Goal: Task Accomplishment & Management: Complete application form

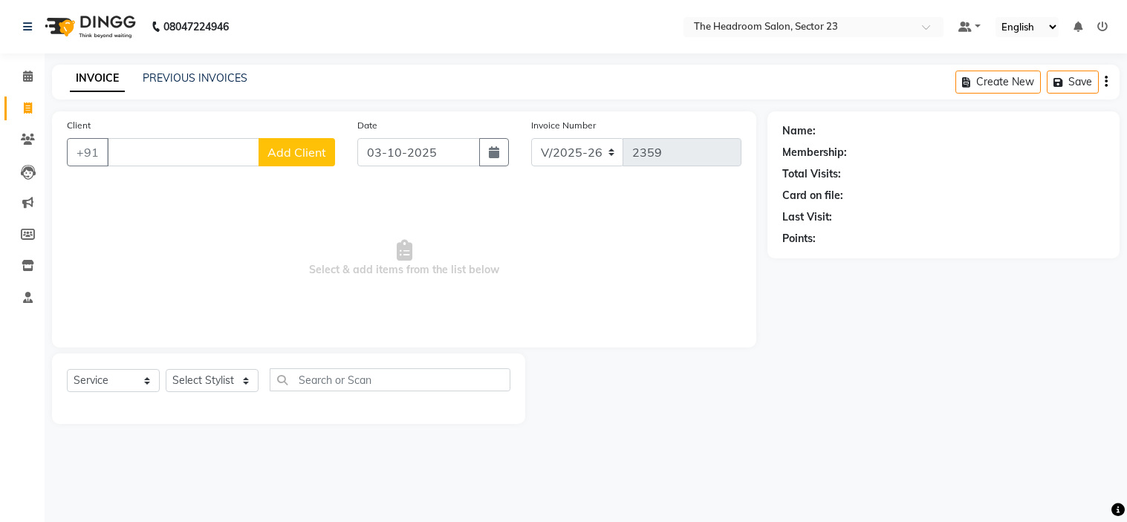
select select "6796"
select select "service"
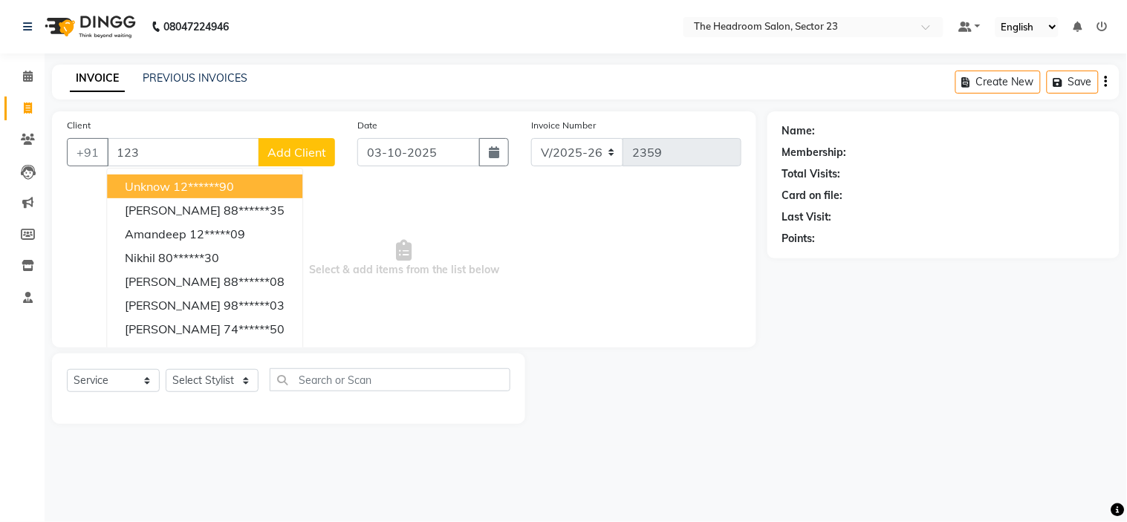
click at [176, 184] on ngb-highlight "12******90" at bounding box center [203, 186] width 61 height 15
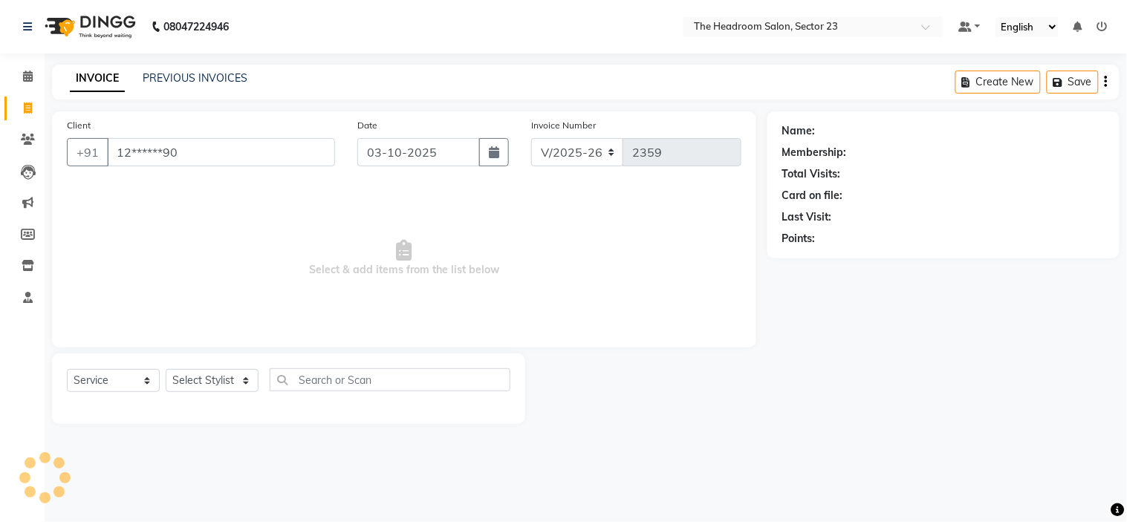
type input "12******90"
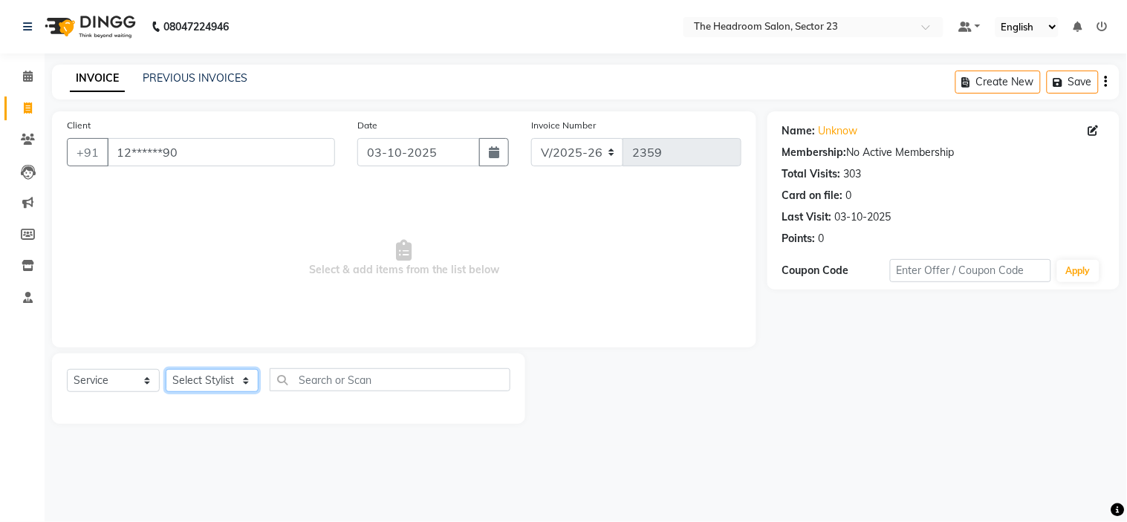
click at [210, 377] on select "Select Stylist [PERSON_NAME] [PERSON_NAME] [PERSON_NAME] Manager [PERSON_NAME] …" at bounding box center [212, 380] width 93 height 23
select select "53420"
click at [166, 370] on select "Select Stylist [PERSON_NAME] [PERSON_NAME] [PERSON_NAME] Manager [PERSON_NAME] …" at bounding box center [212, 380] width 93 height 23
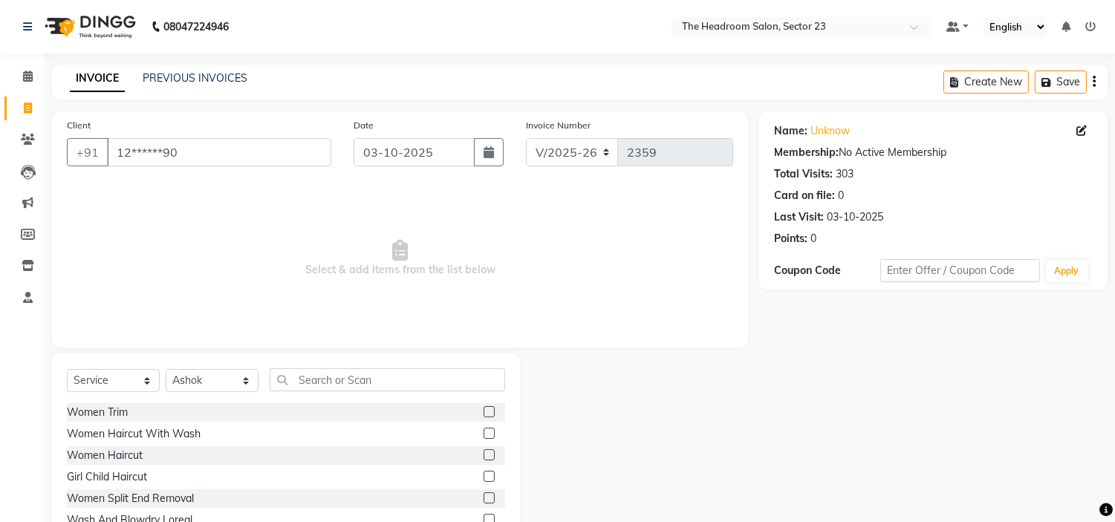
click at [484, 516] on label at bounding box center [489, 519] width 11 height 11
click at [484, 516] on input "checkbox" at bounding box center [489, 520] width 10 height 10
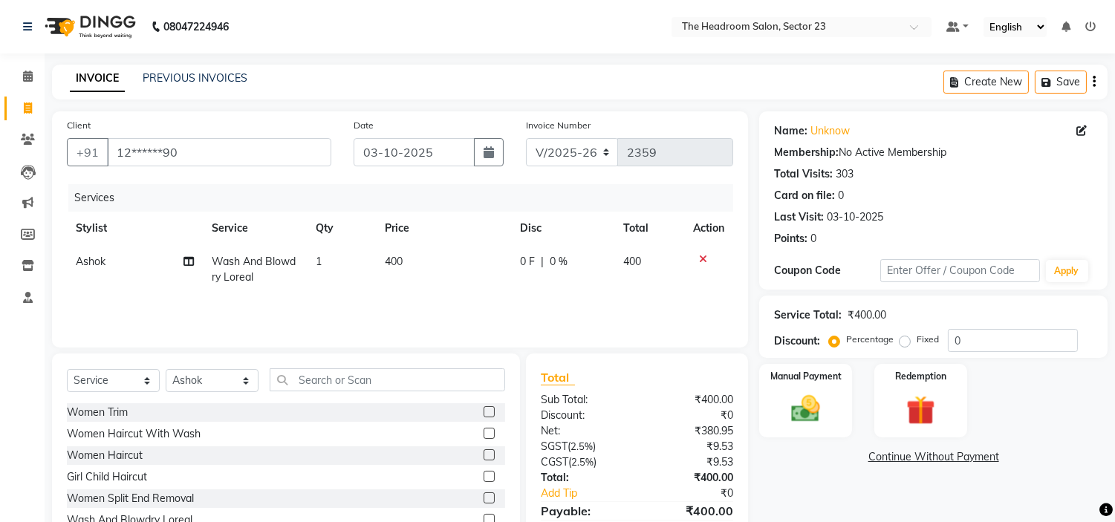
click at [484, 516] on label at bounding box center [489, 519] width 11 height 11
click at [484, 516] on input "checkbox" at bounding box center [489, 520] width 10 height 10
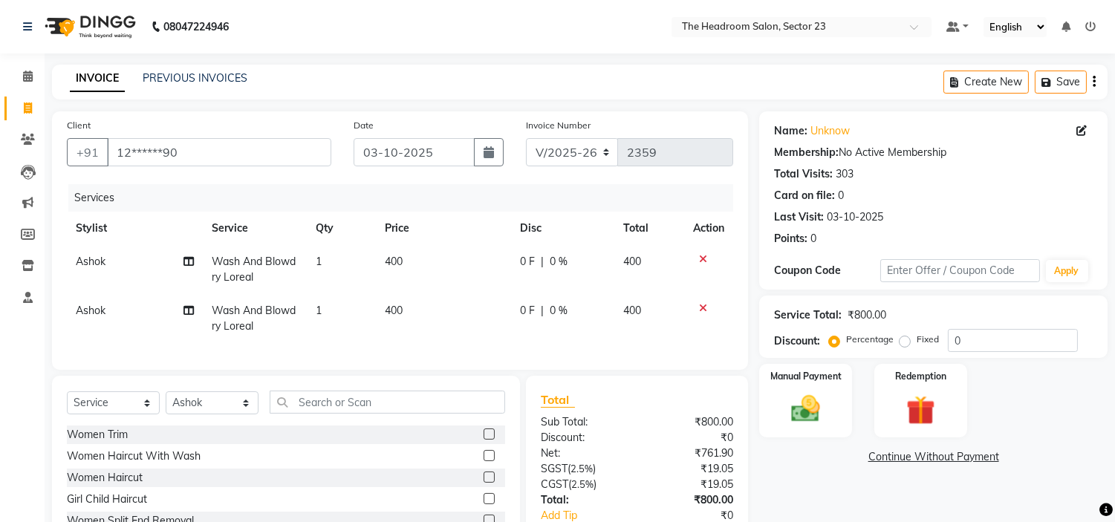
checkbox input "false"
click at [85, 308] on span "Ashok" at bounding box center [91, 310] width 30 height 13
select select "53420"
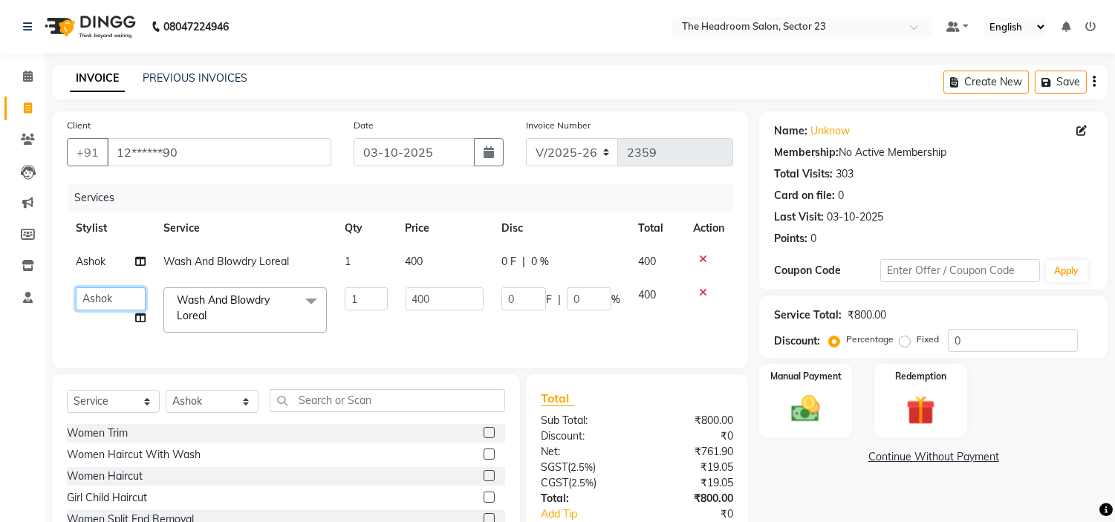
click at [85, 308] on select "[PERSON_NAME] [PERSON_NAME] [PERSON_NAME] Manager [PERSON_NAME] [PERSON_NAME]" at bounding box center [111, 298] width 70 height 23
select select "53421"
click at [202, 406] on select "Select Stylist [PERSON_NAME] [PERSON_NAME] [PERSON_NAME] Manager [PERSON_NAME] …" at bounding box center [212, 401] width 93 height 23
select select "64907"
click at [166, 403] on select "Select Stylist [PERSON_NAME] [PERSON_NAME] [PERSON_NAME] Manager [PERSON_NAME] …" at bounding box center [212, 401] width 93 height 23
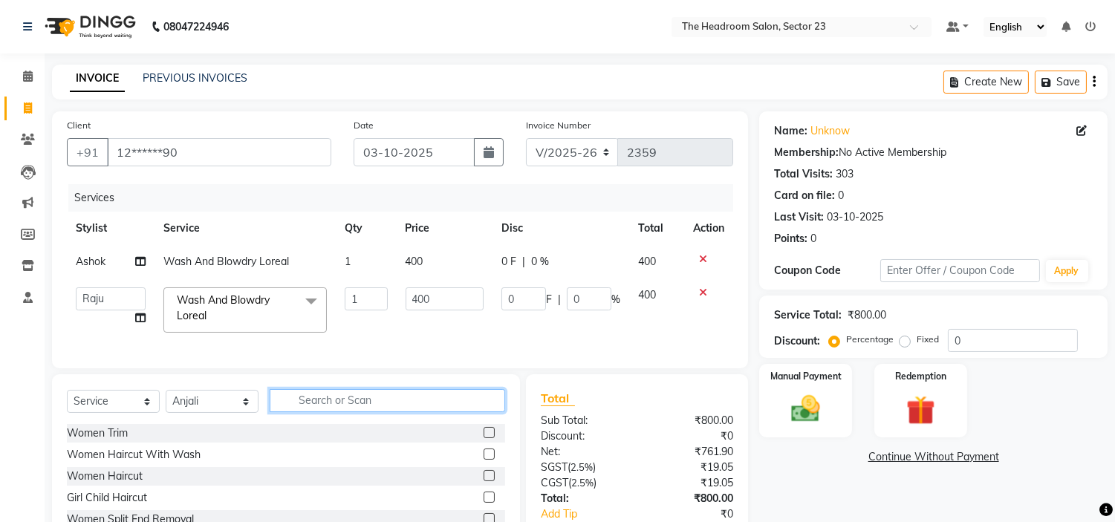
click at [302, 412] on input "text" at bounding box center [387, 400] width 235 height 23
type input "eye"
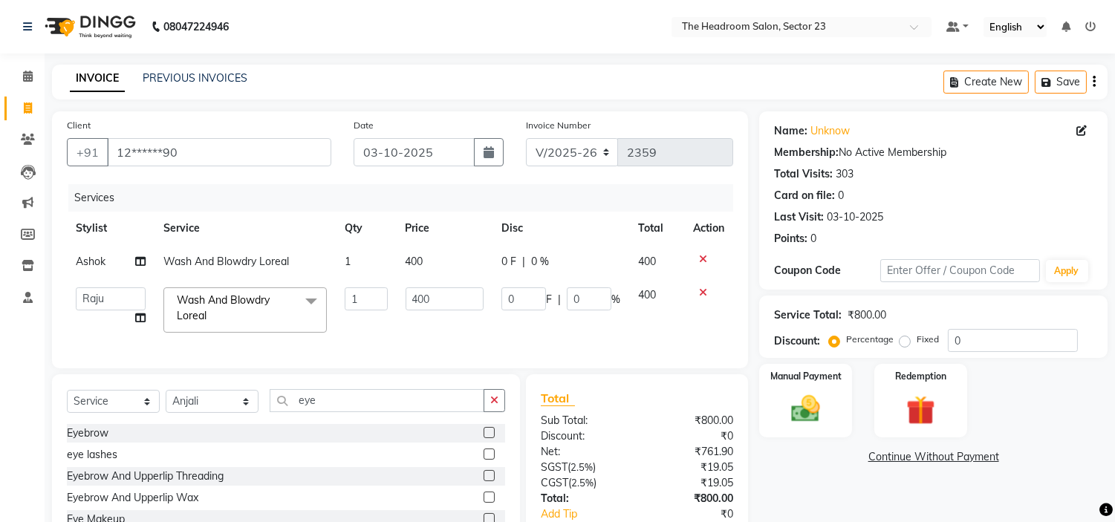
click at [484, 481] on label at bounding box center [489, 475] width 11 height 11
click at [484, 481] on input "checkbox" at bounding box center [489, 477] width 10 height 10
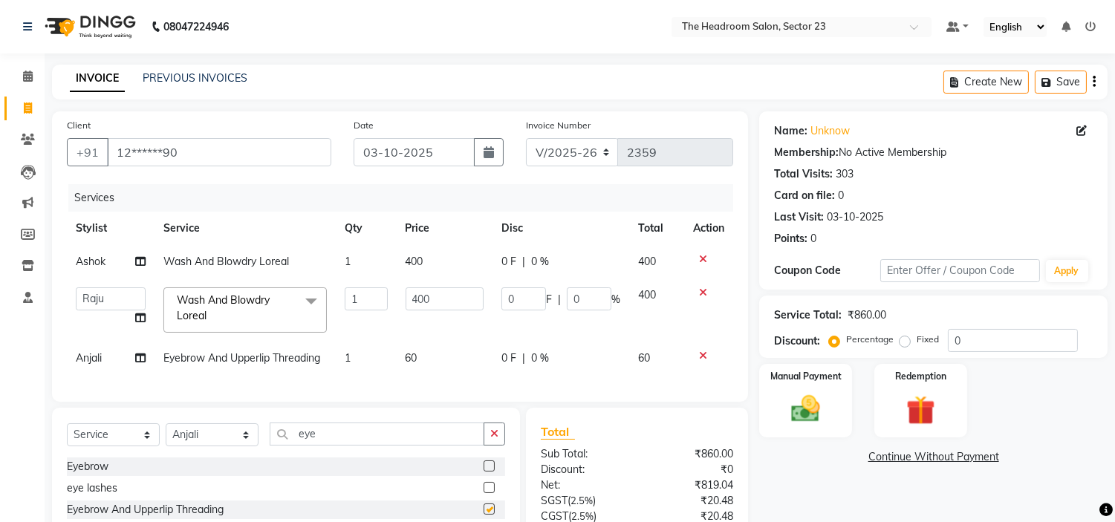
checkbox input "false"
click at [799, 380] on label "Manual Payment" at bounding box center [806, 375] width 74 height 14
click at [877, 459] on span "UPI" at bounding box center [878, 457] width 23 height 17
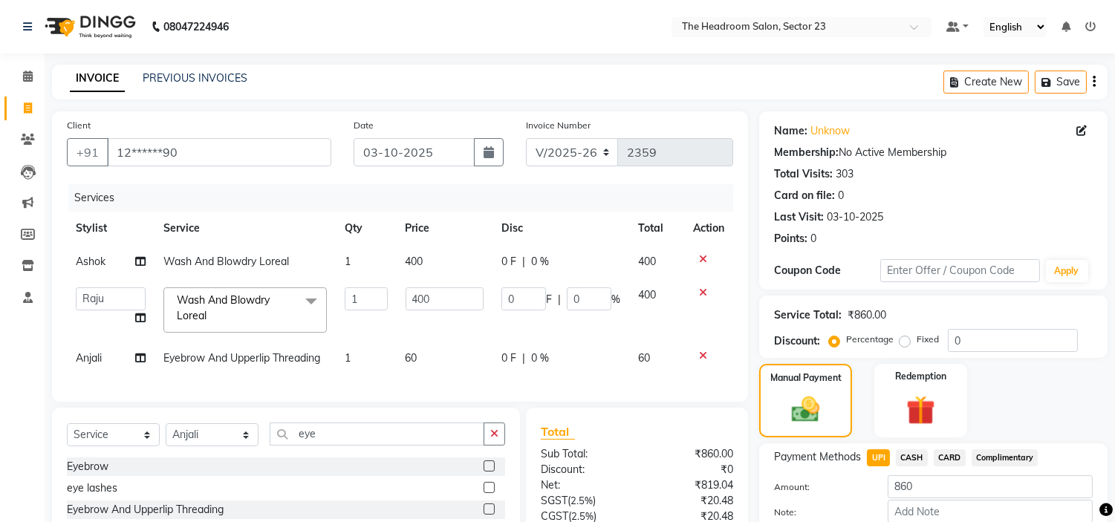
scroll to position [139, 0]
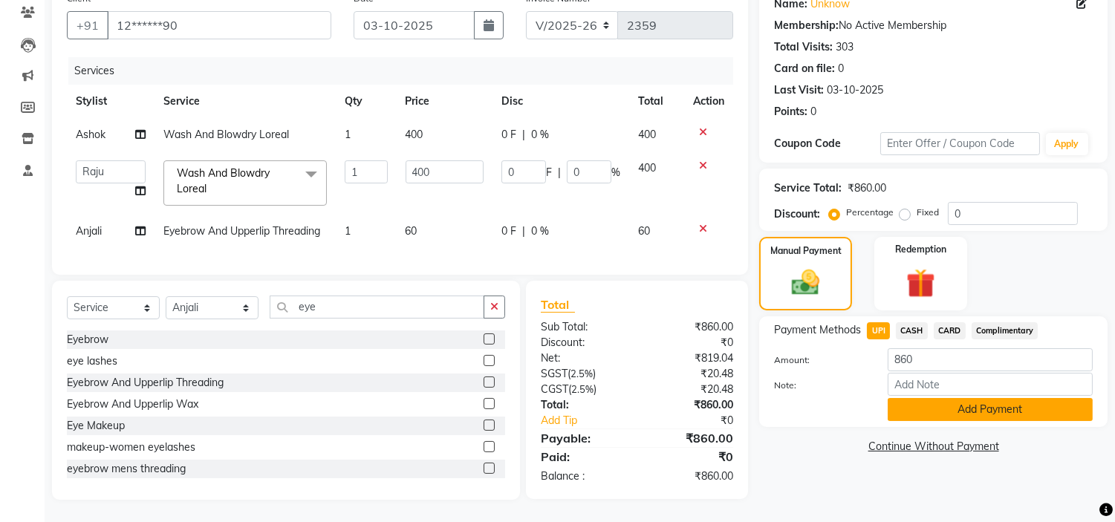
click at [953, 399] on button "Add Payment" at bounding box center [990, 409] width 205 height 23
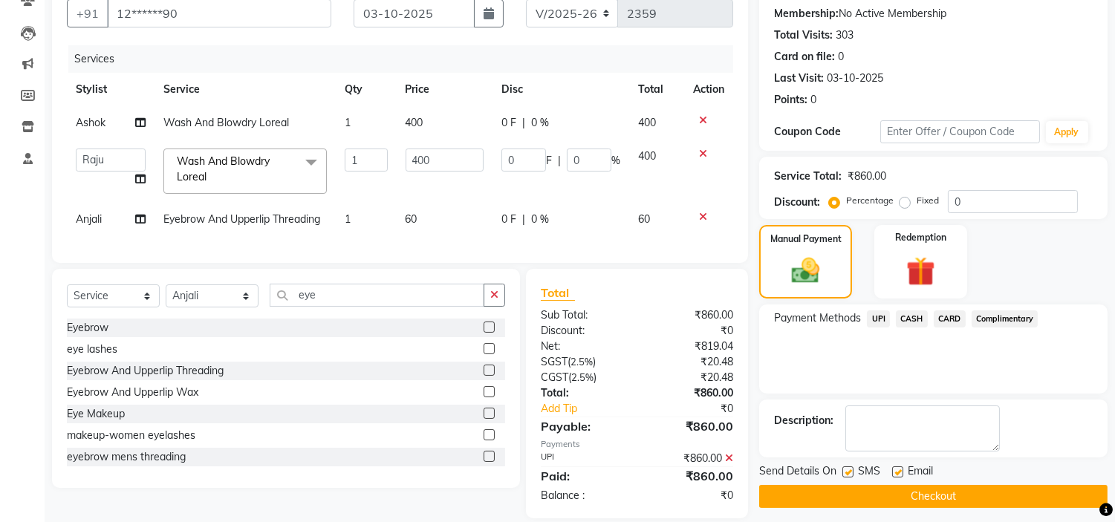
click at [1024, 490] on button "Checkout" at bounding box center [933, 496] width 348 height 23
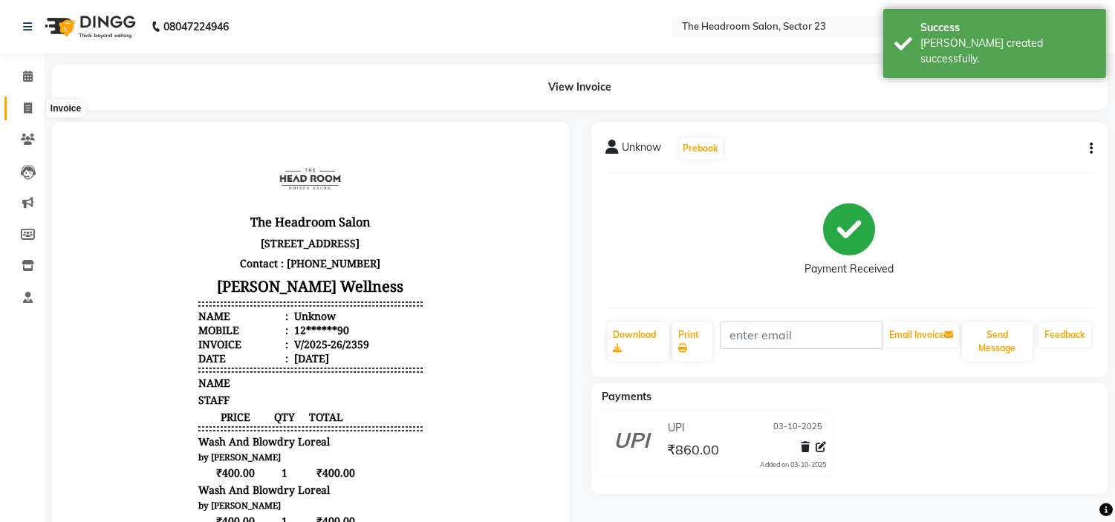
click at [38, 104] on span at bounding box center [28, 108] width 26 height 17
select select "service"
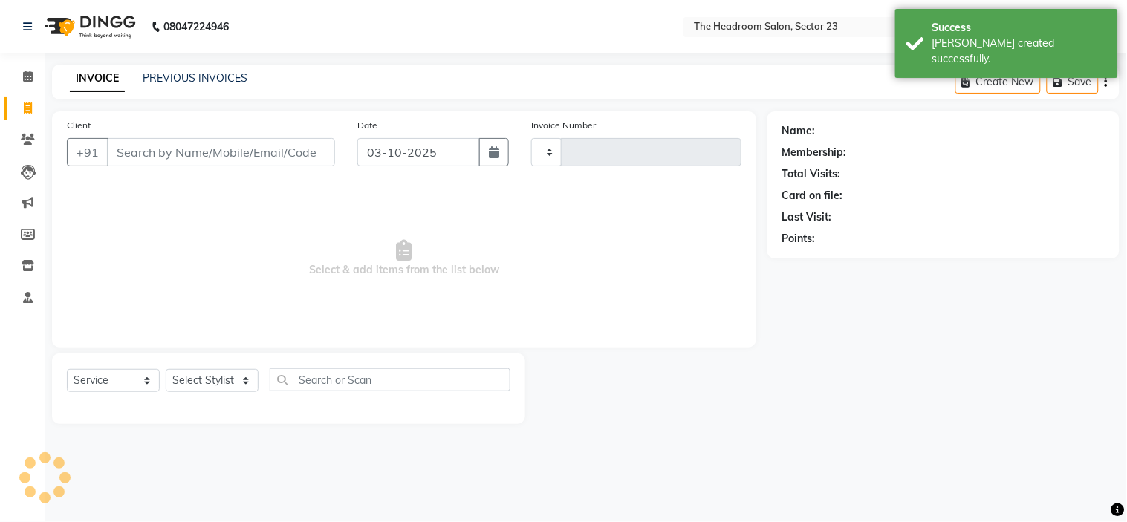
type input "2360"
select select "6796"
click at [209, 77] on link "PREVIOUS INVOICES" at bounding box center [195, 77] width 105 height 13
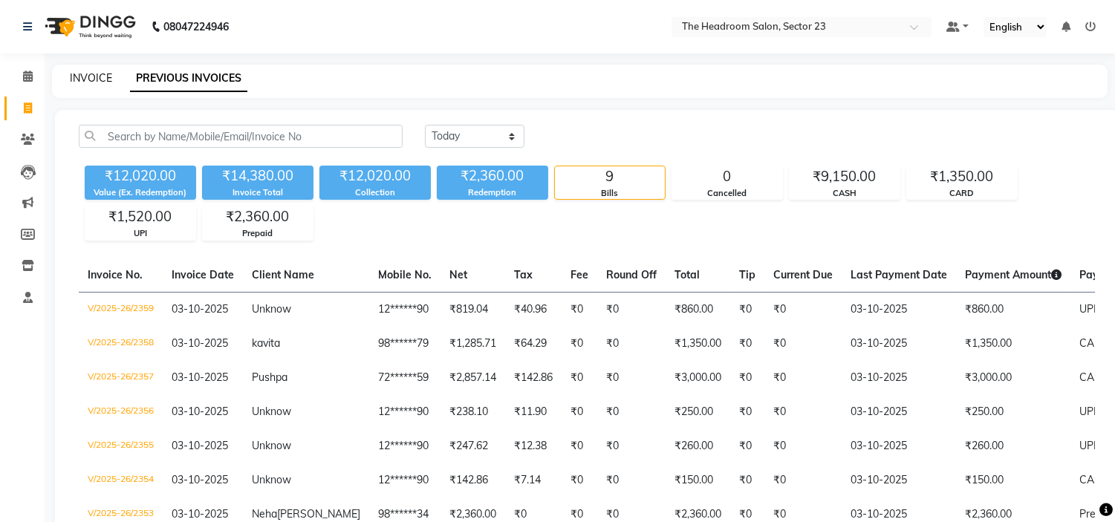
click at [100, 78] on link "INVOICE" at bounding box center [91, 77] width 42 height 13
select select "service"
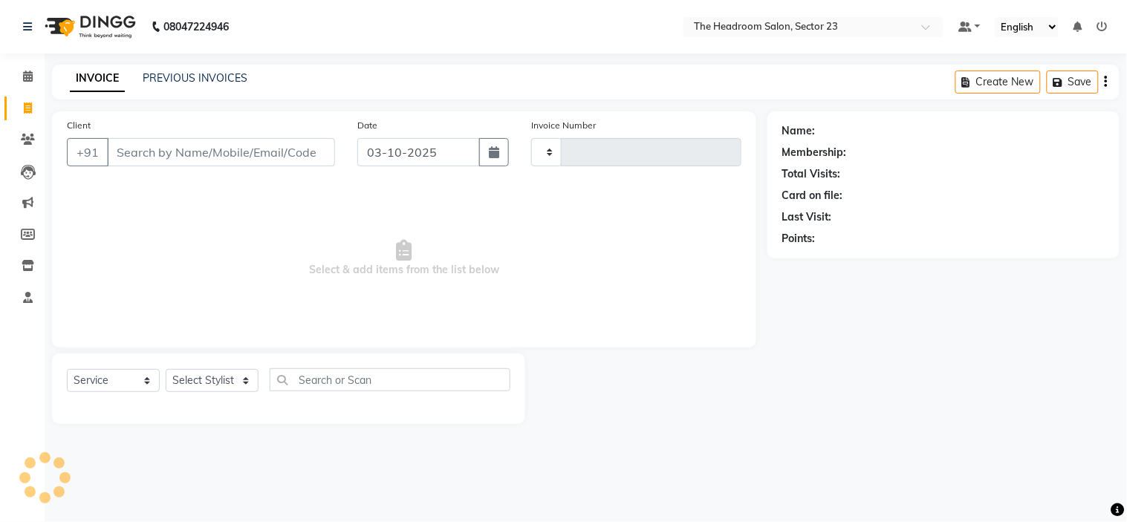
type input "2360"
select select "6796"
click at [171, 153] on input "Client" at bounding box center [221, 152] width 228 height 28
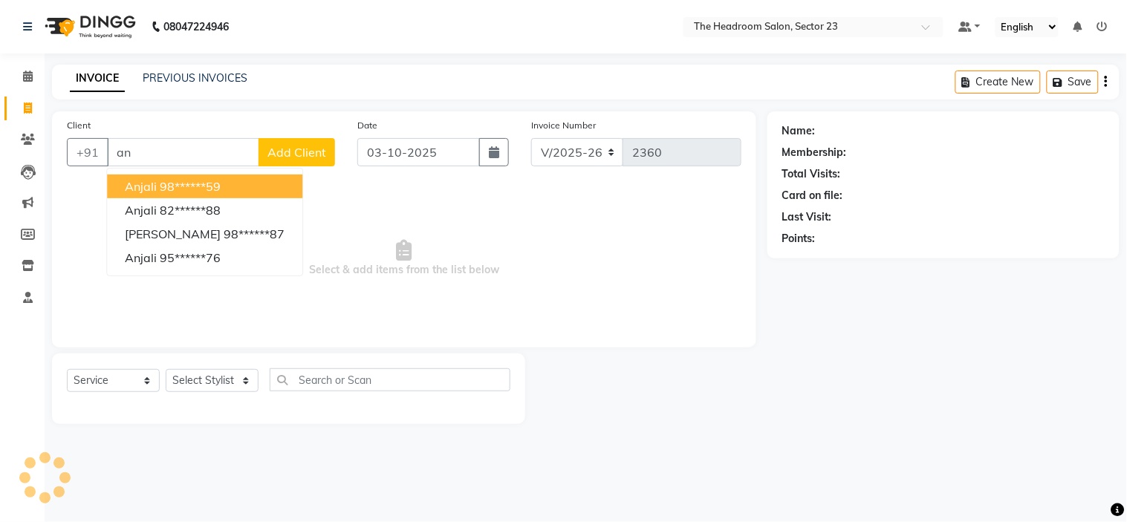
type input "a"
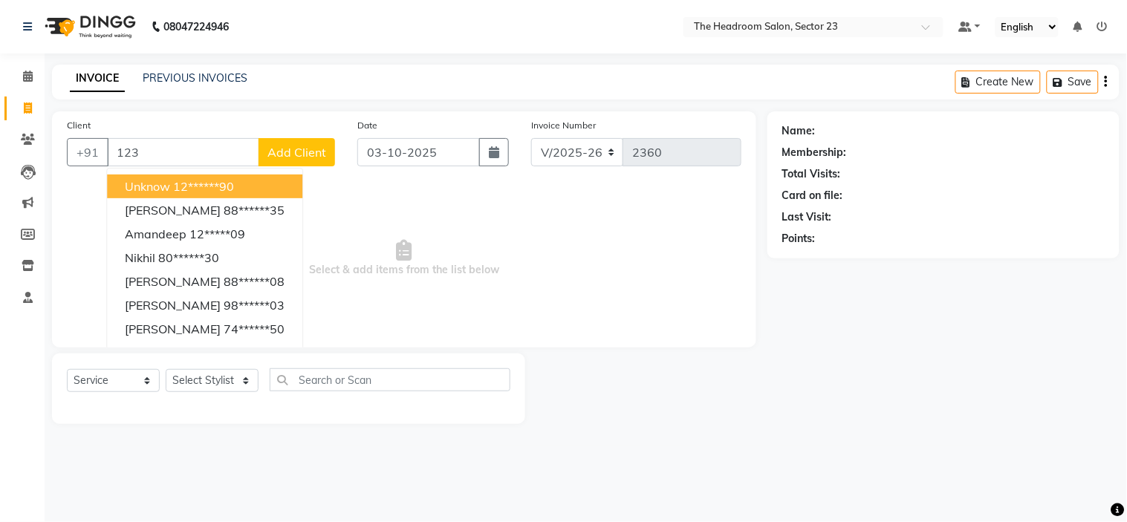
click at [171, 180] on button "Unknow 12******90" at bounding box center [204, 187] width 195 height 24
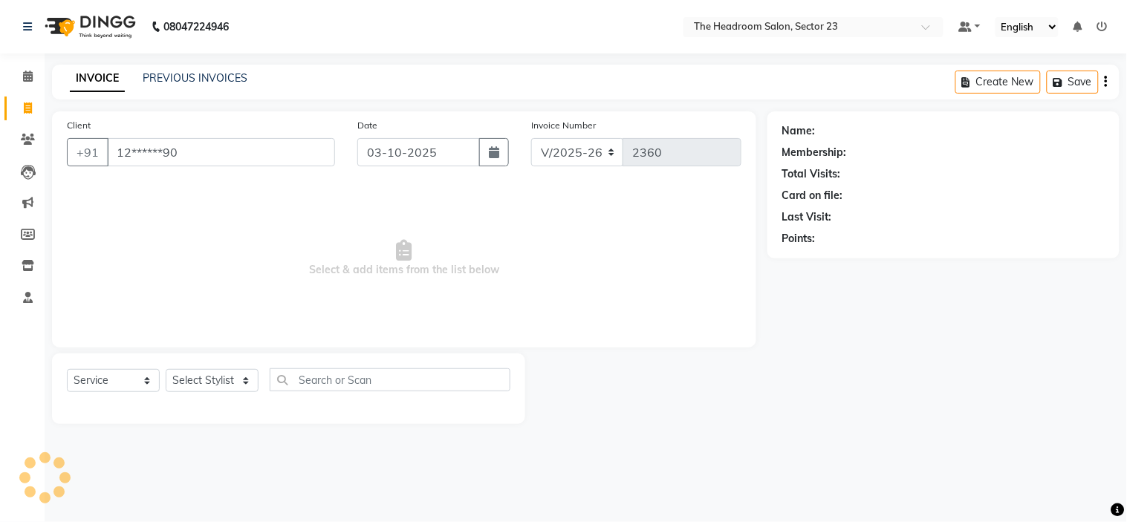
type input "12******90"
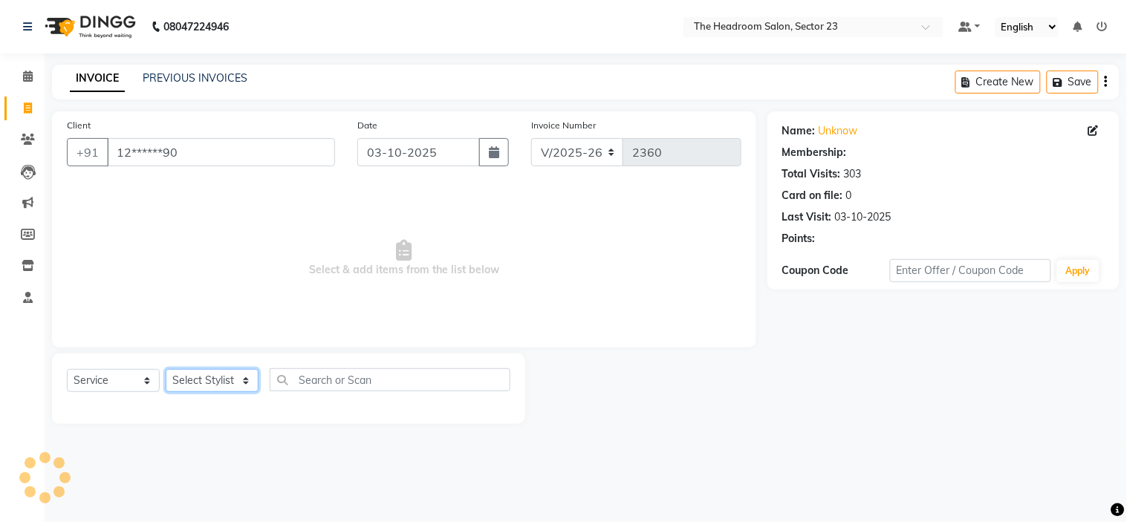
click at [196, 377] on select "Select Stylist [PERSON_NAME] [PERSON_NAME] [PERSON_NAME] Manager [PERSON_NAME] …" at bounding box center [212, 380] width 93 height 23
select select "64907"
click at [166, 370] on select "Select Stylist [PERSON_NAME] [PERSON_NAME] [PERSON_NAME] Manager [PERSON_NAME] …" at bounding box center [212, 380] width 93 height 23
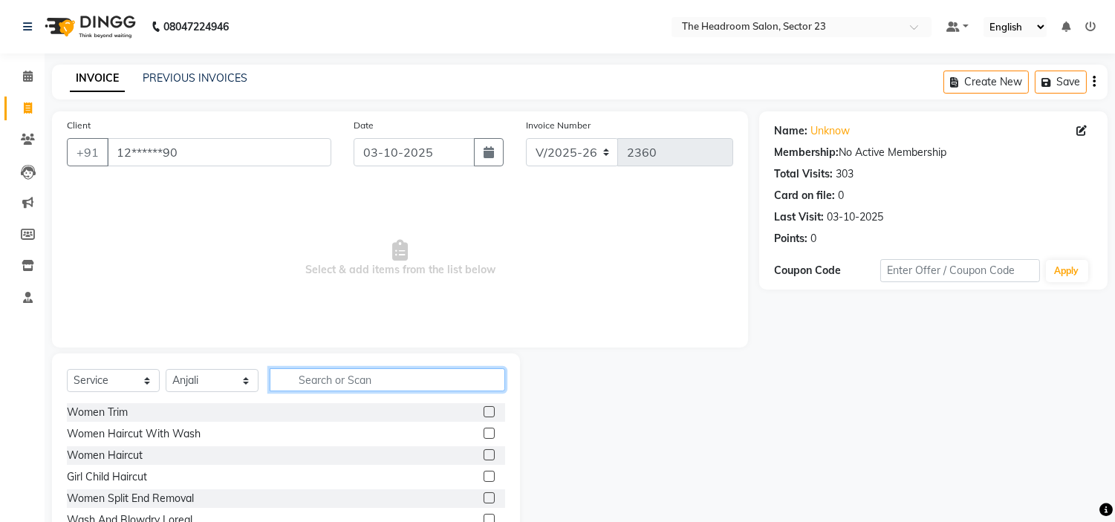
click at [316, 380] on input "text" at bounding box center [387, 379] width 235 height 23
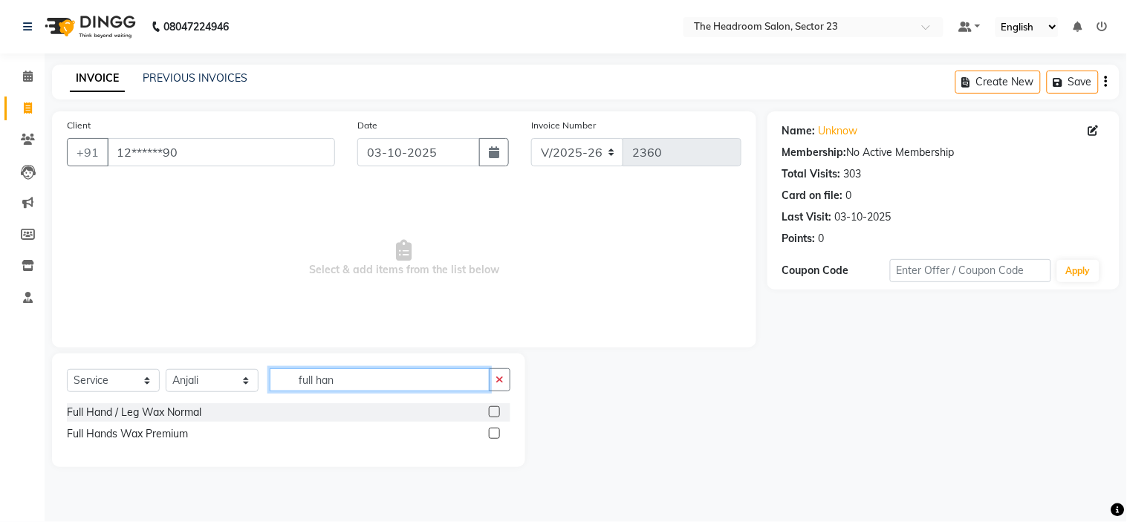
type input "full han"
click at [498, 412] on label at bounding box center [494, 411] width 11 height 11
click at [498, 412] on input "checkbox" at bounding box center [494, 413] width 10 height 10
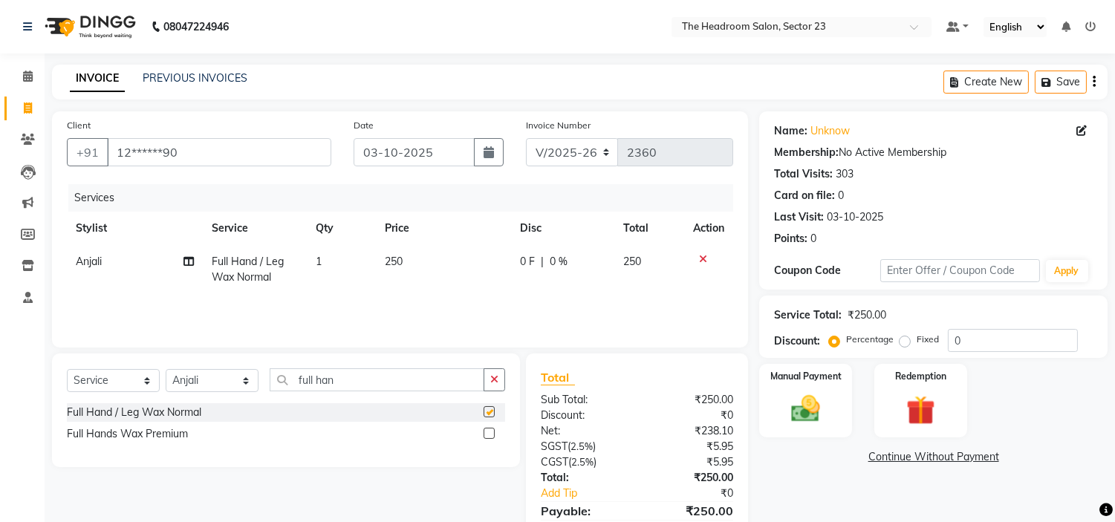
checkbox input "false"
click at [227, 382] on select "Select Stylist [PERSON_NAME] [PERSON_NAME] [PERSON_NAME] Manager [PERSON_NAME] …" at bounding box center [212, 380] width 93 height 23
select select "53421"
click at [166, 370] on select "Select Stylist [PERSON_NAME] [PERSON_NAME] [PERSON_NAME] Manager [PERSON_NAME] …" at bounding box center [212, 380] width 93 height 23
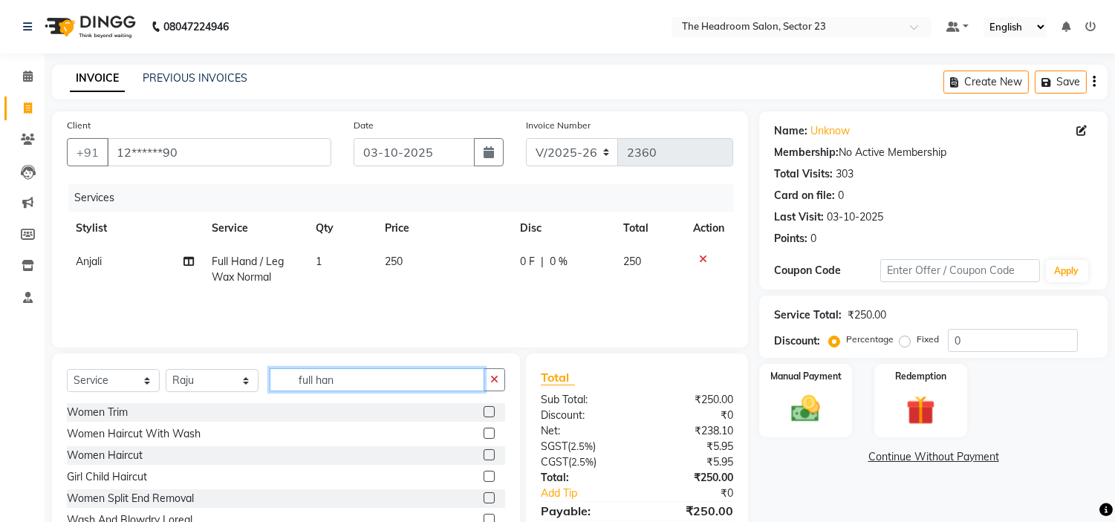
click at [372, 382] on input "full han" at bounding box center [377, 379] width 215 height 23
type input "f"
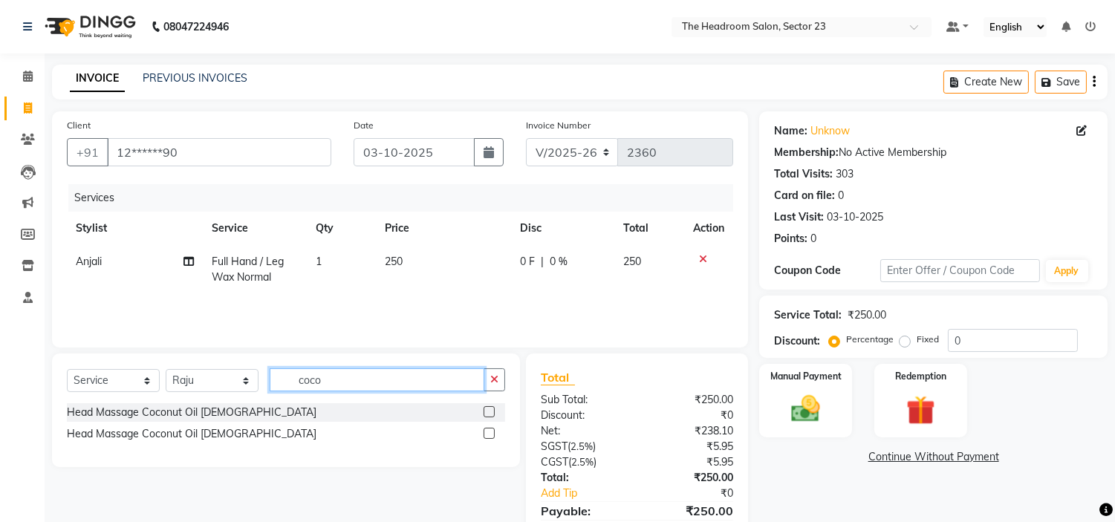
type input "coco"
click at [488, 435] on label at bounding box center [489, 433] width 11 height 11
click at [488, 435] on input "checkbox" at bounding box center [489, 434] width 10 height 10
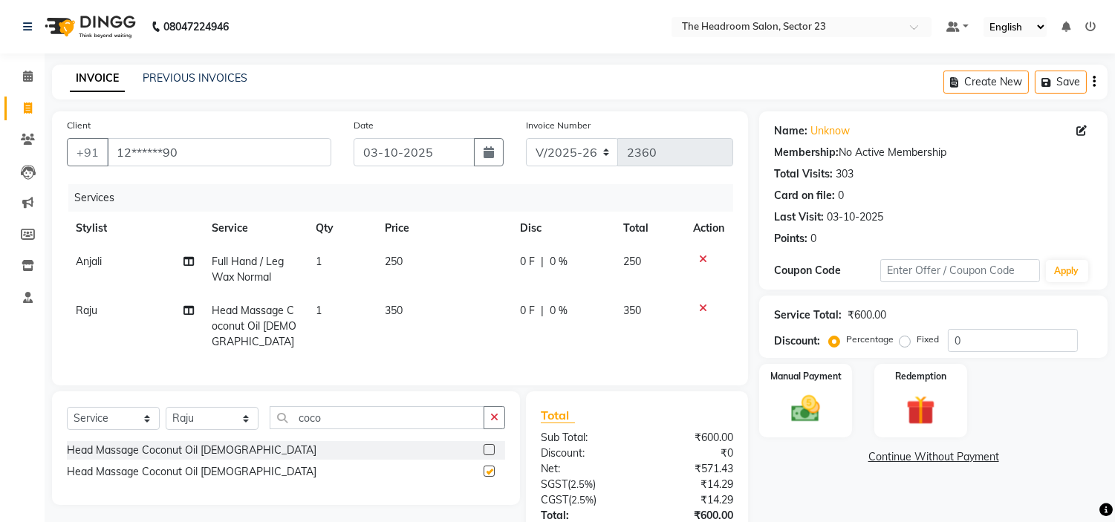
checkbox input "false"
click at [231, 410] on select "Select Stylist [PERSON_NAME] [PERSON_NAME] [PERSON_NAME] Manager [PERSON_NAME] …" at bounding box center [212, 418] width 93 height 23
select select "53424"
click at [166, 407] on select "Select Stylist [PERSON_NAME] [PERSON_NAME] [PERSON_NAME] Manager [PERSON_NAME] …" at bounding box center [212, 418] width 93 height 23
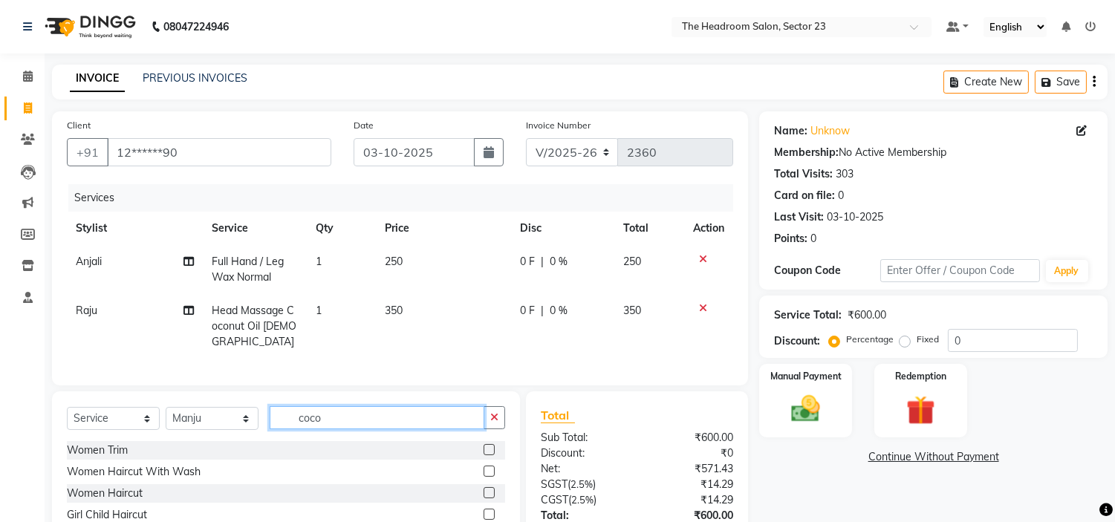
click at [359, 409] on input "coco" at bounding box center [377, 417] width 215 height 23
type input "c"
type input "e"
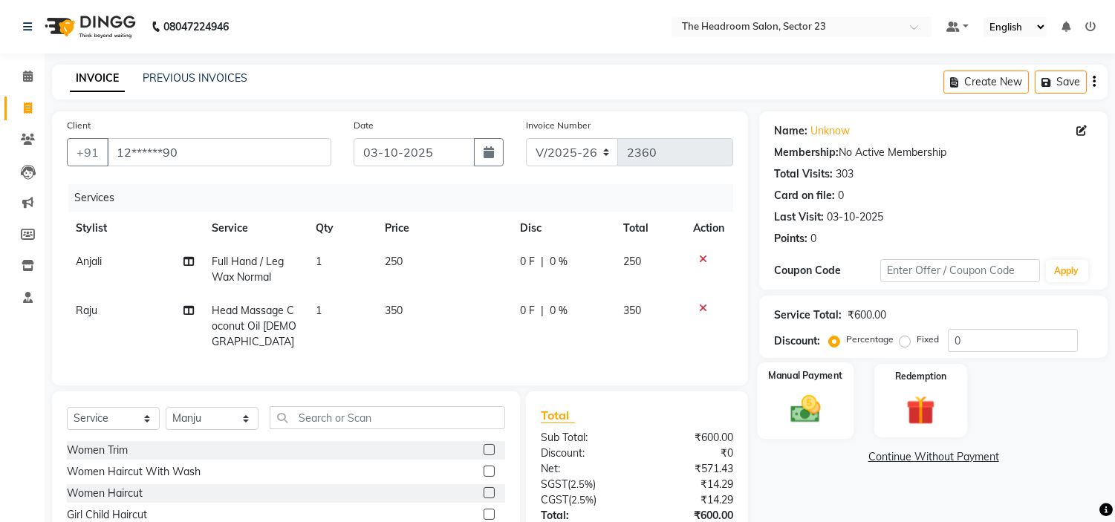
click at [804, 410] on img at bounding box center [805, 409] width 49 height 35
click at [882, 461] on span "UPI" at bounding box center [878, 457] width 23 height 17
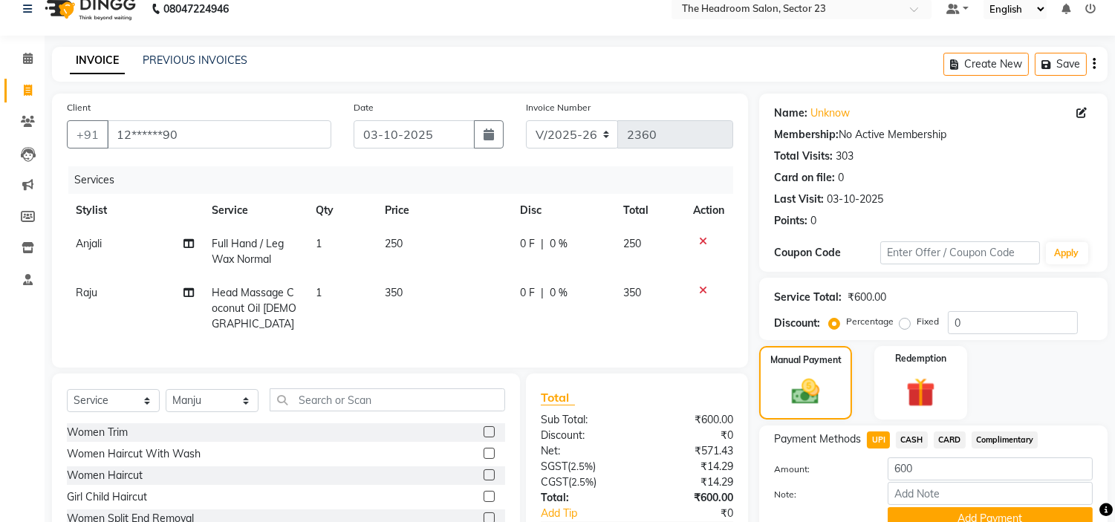
scroll to position [33, 0]
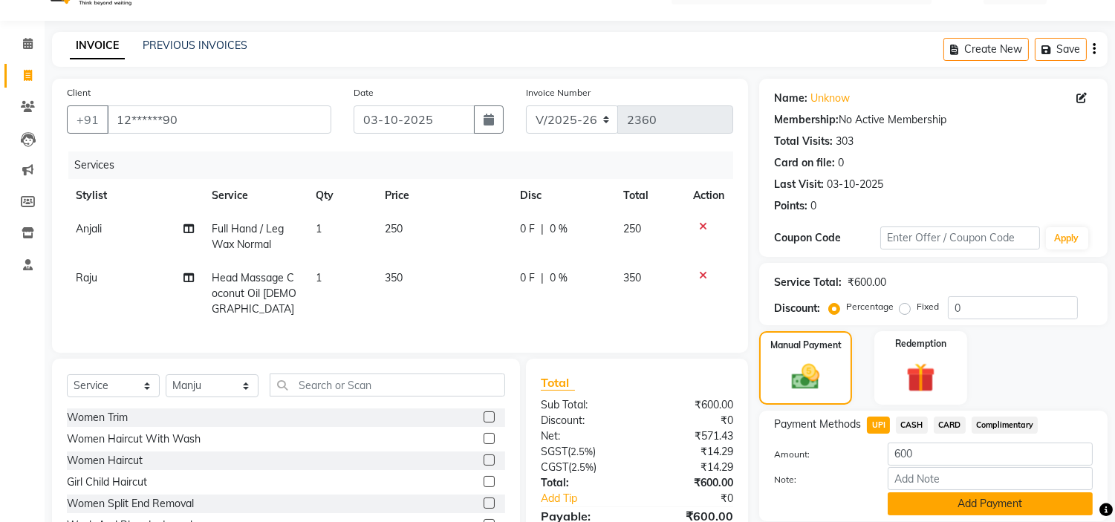
click at [955, 500] on button "Add Payment" at bounding box center [990, 503] width 205 height 23
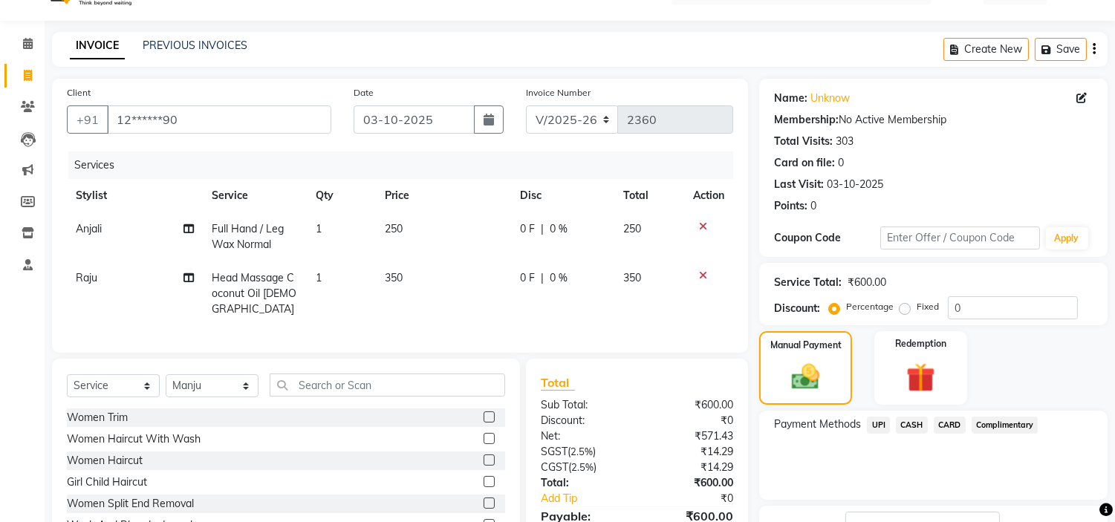
scroll to position [146, 0]
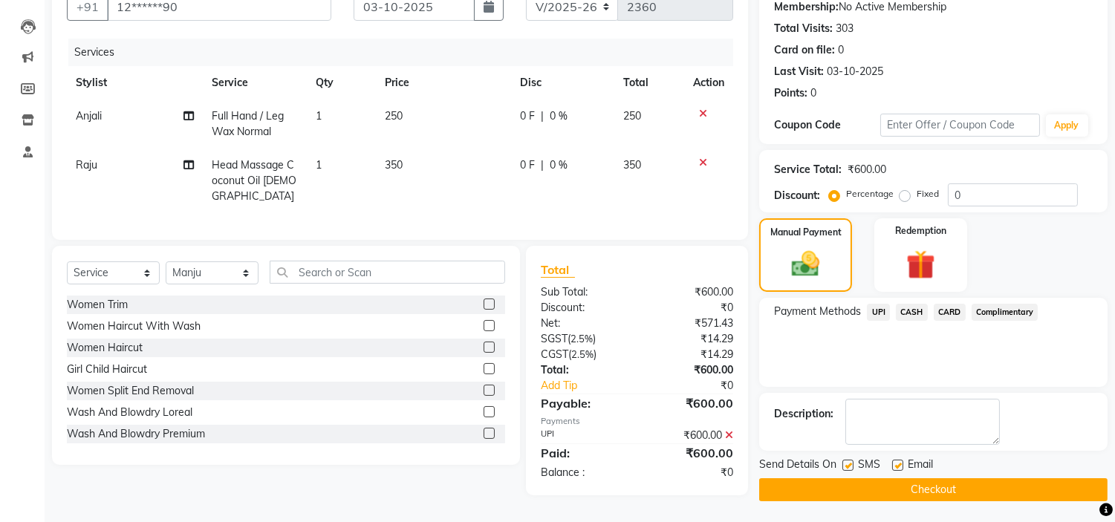
click at [910, 487] on button "Checkout" at bounding box center [933, 489] width 348 height 23
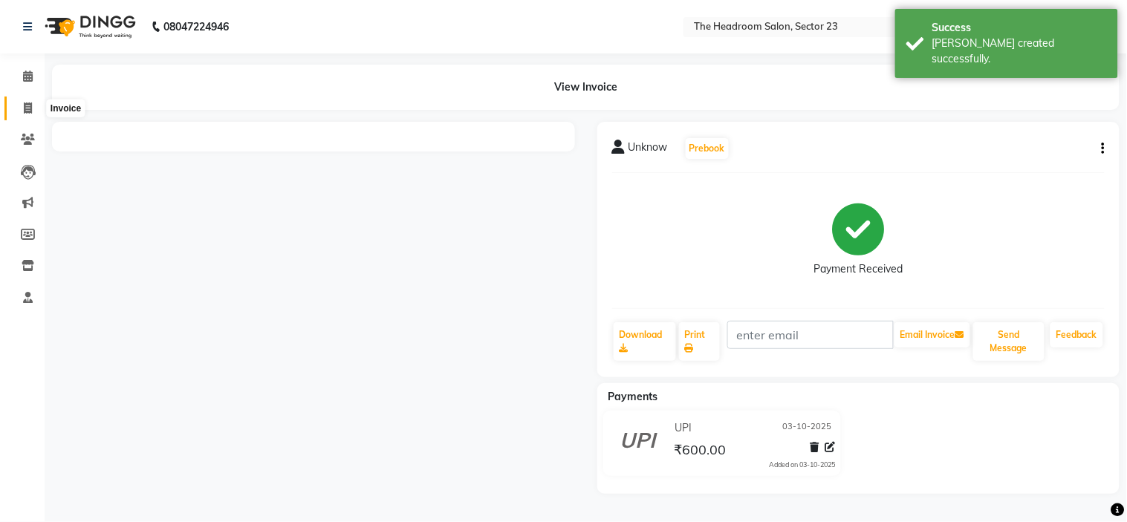
click at [16, 114] on span at bounding box center [28, 108] width 26 height 17
select select "service"
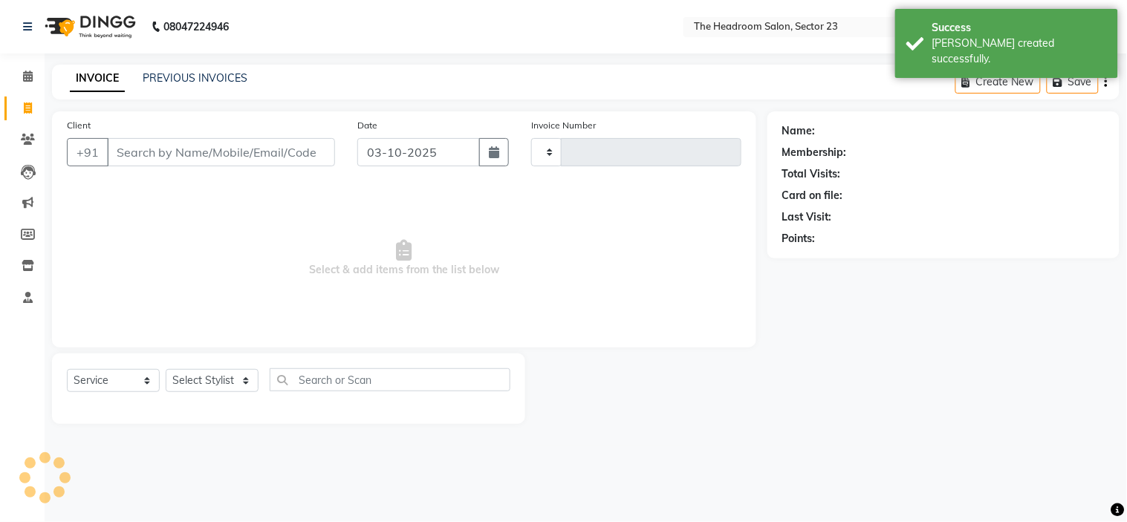
type input "2361"
select select "6796"
click at [153, 154] on input "Client" at bounding box center [221, 152] width 228 height 28
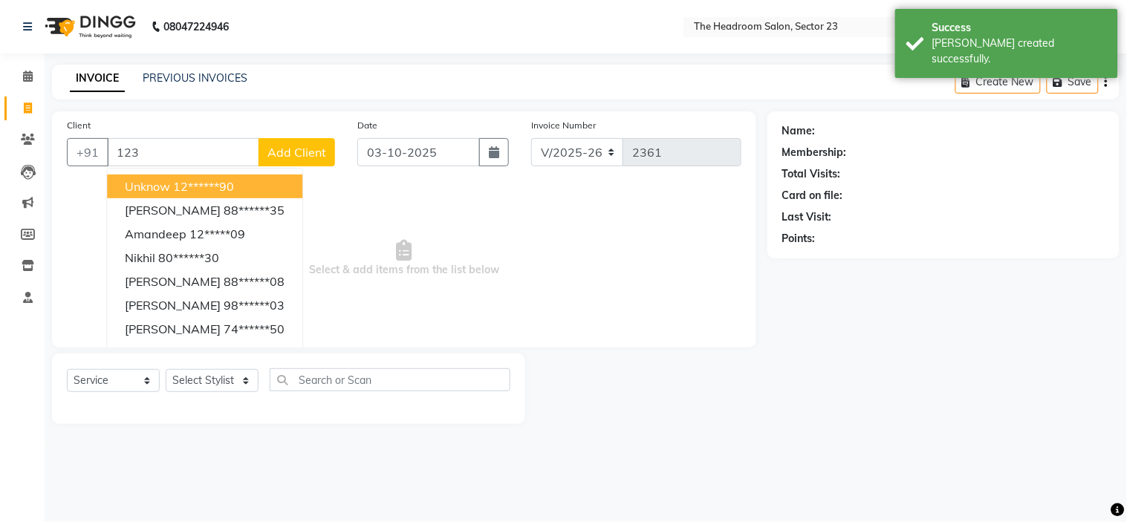
click at [206, 192] on ngb-highlight "12******90" at bounding box center [203, 186] width 61 height 15
type input "12******90"
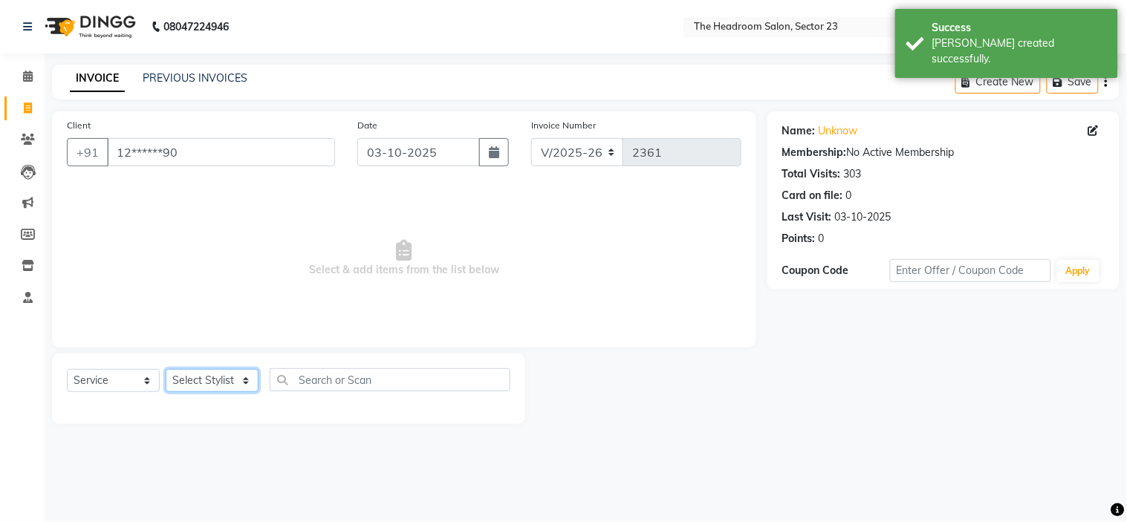
click at [218, 376] on select "Select Stylist [PERSON_NAME] [PERSON_NAME] [PERSON_NAME] Manager [PERSON_NAME] …" at bounding box center [212, 380] width 93 height 23
select select "53424"
click at [166, 370] on select "Select Stylist [PERSON_NAME] [PERSON_NAME] [PERSON_NAME] Manager [PERSON_NAME] …" at bounding box center [212, 380] width 93 height 23
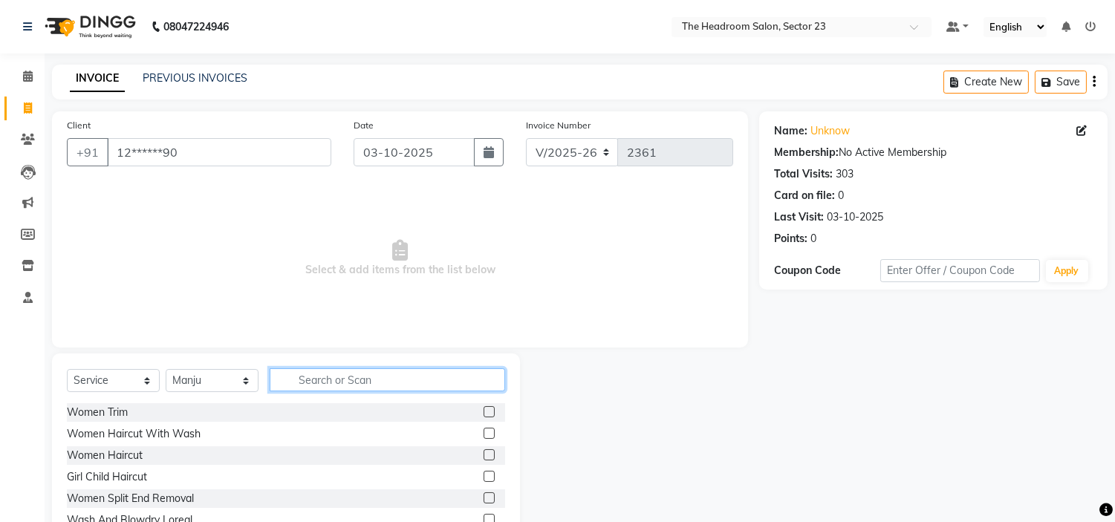
click at [314, 384] on input "text" at bounding box center [387, 379] width 235 height 23
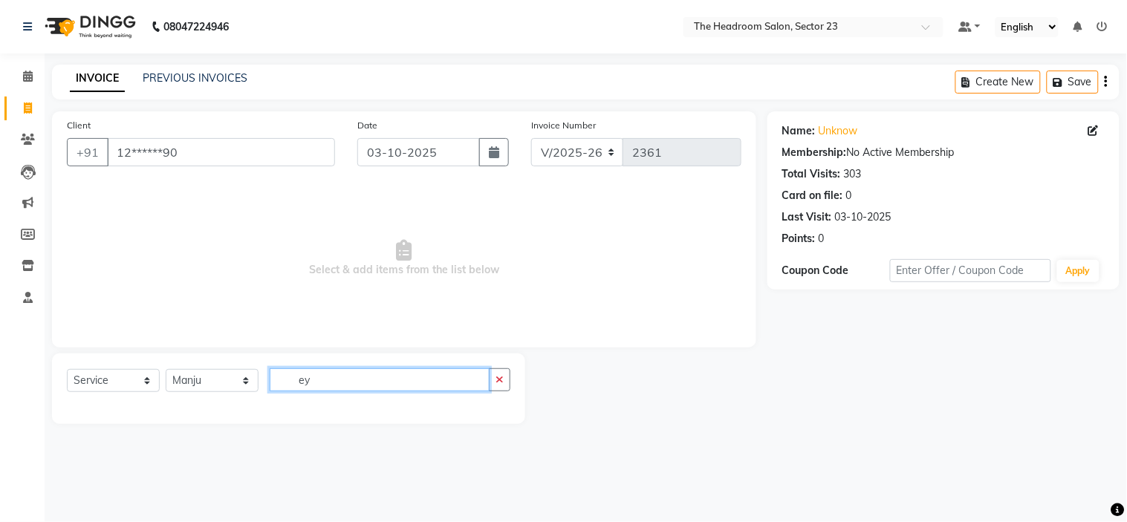
type input "e"
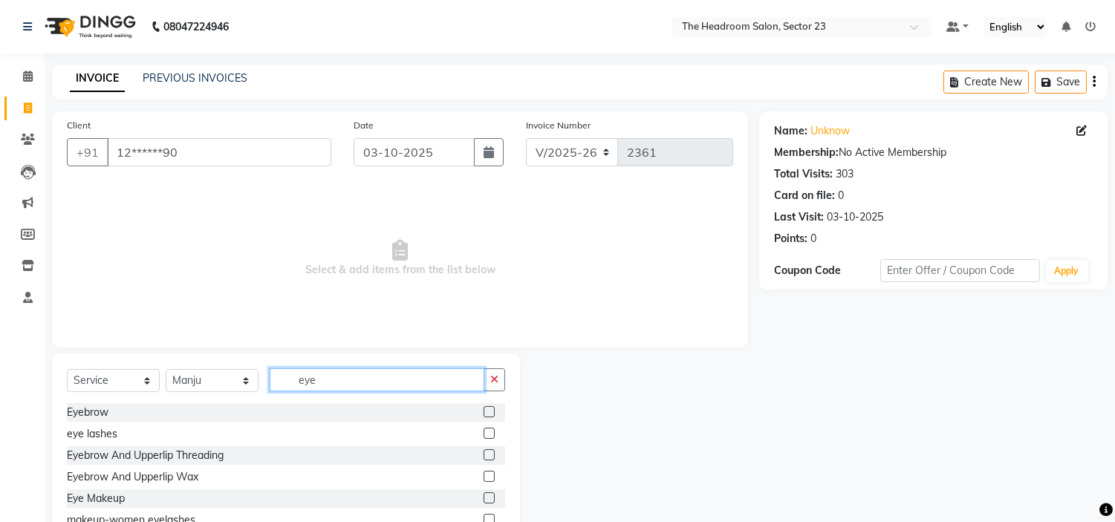
type input "eye"
click at [484, 454] on label at bounding box center [489, 454] width 11 height 11
click at [484, 454] on input "checkbox" at bounding box center [489, 456] width 10 height 10
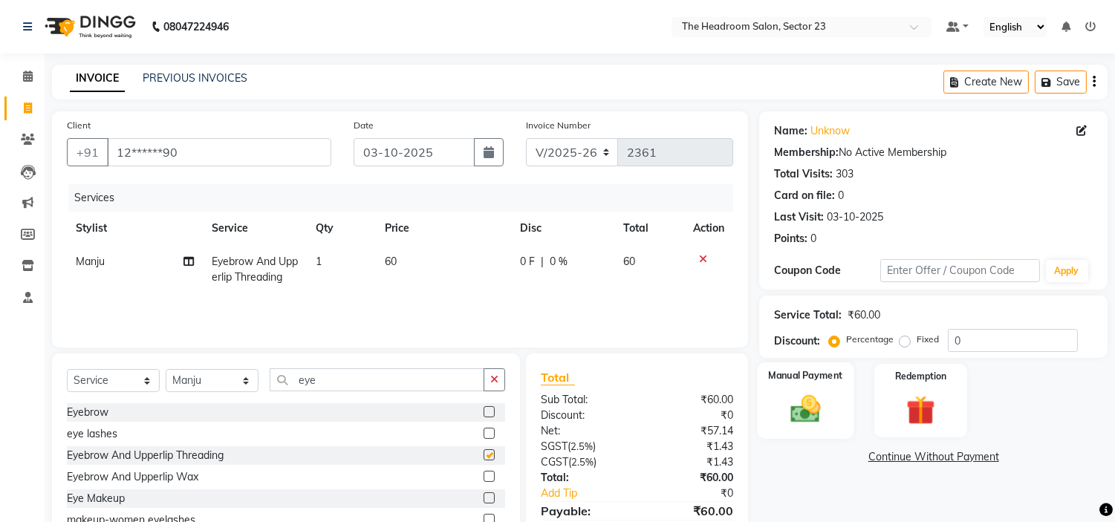
checkbox input "false"
click at [797, 412] on img at bounding box center [805, 409] width 49 height 35
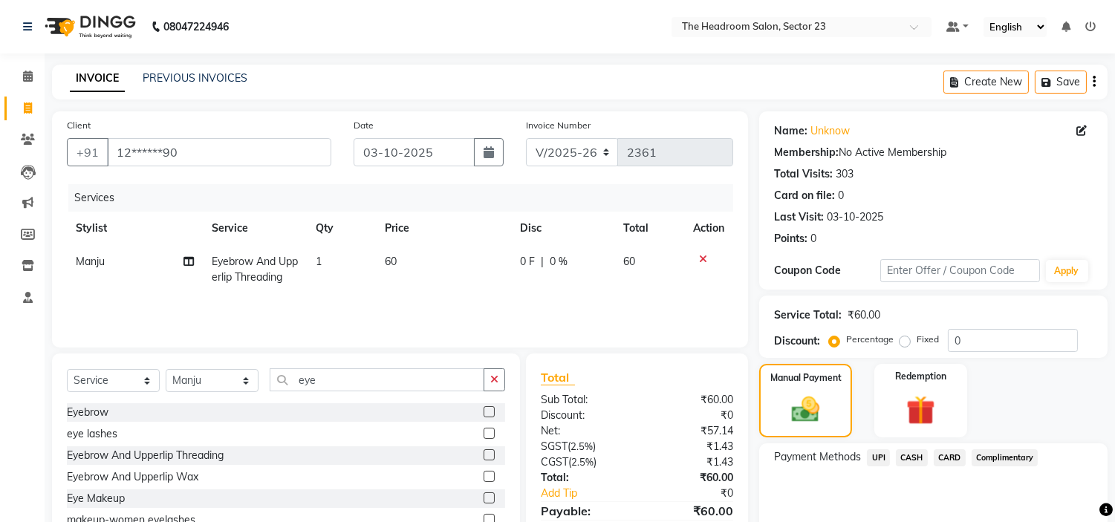
click at [915, 453] on span "CASH" at bounding box center [912, 457] width 32 height 17
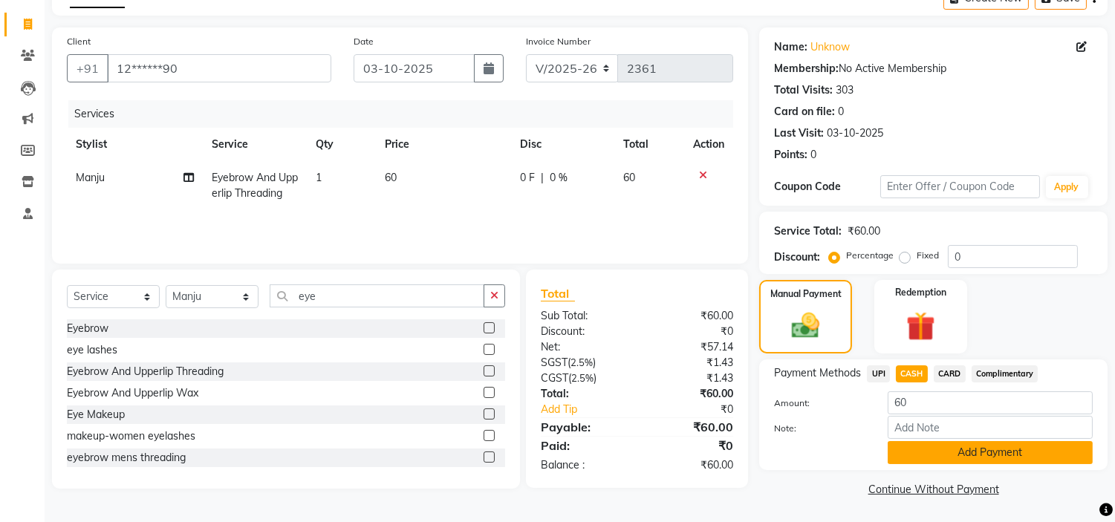
click at [961, 457] on button "Add Payment" at bounding box center [990, 452] width 205 height 23
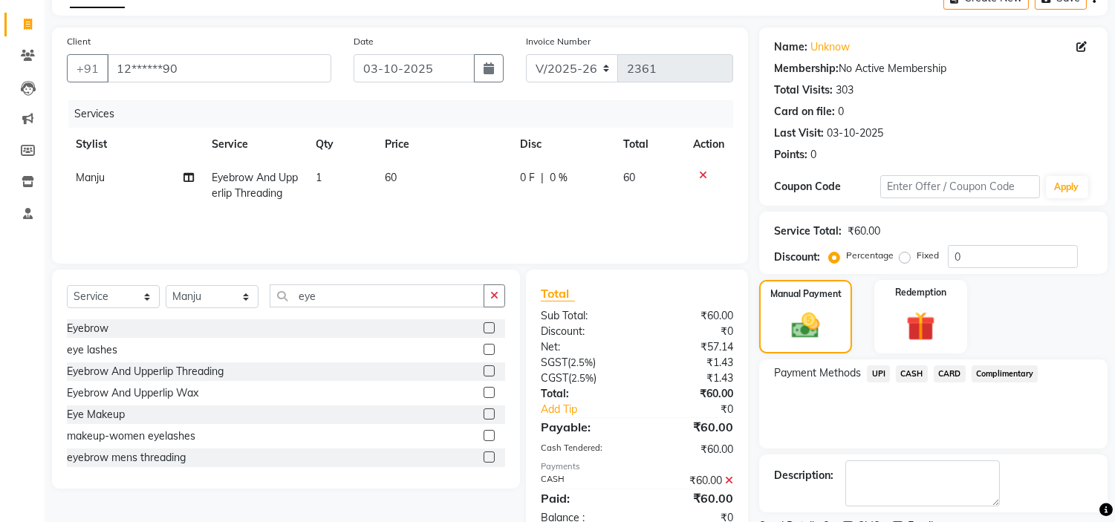
scroll to position [146, 0]
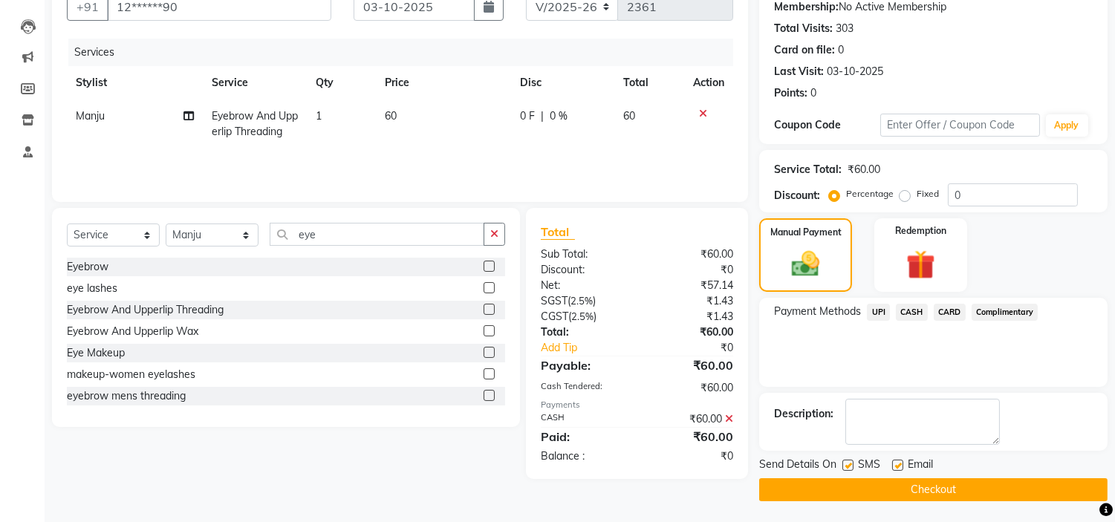
click at [932, 491] on button "Checkout" at bounding box center [933, 489] width 348 height 23
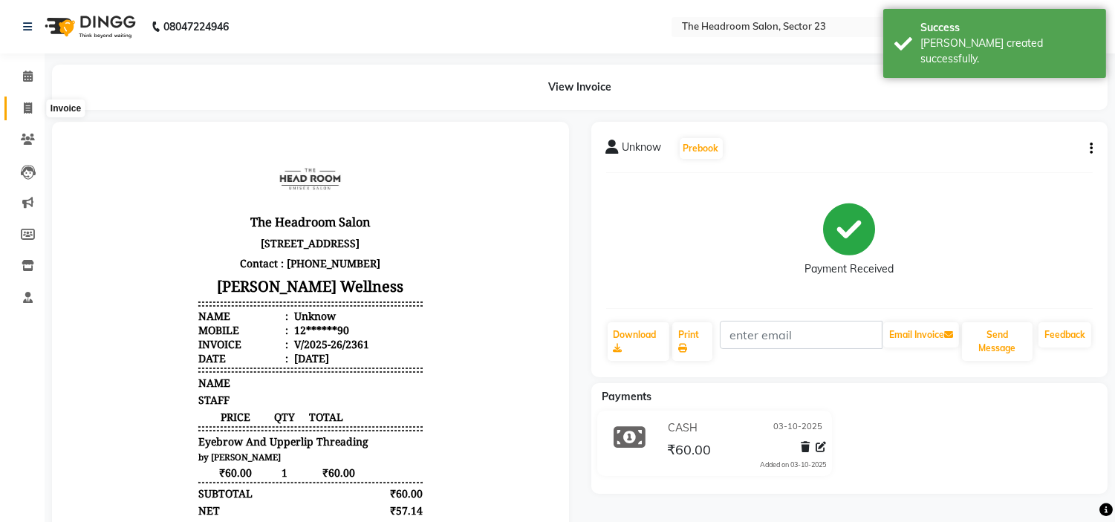
click at [30, 104] on icon at bounding box center [28, 108] width 8 height 11
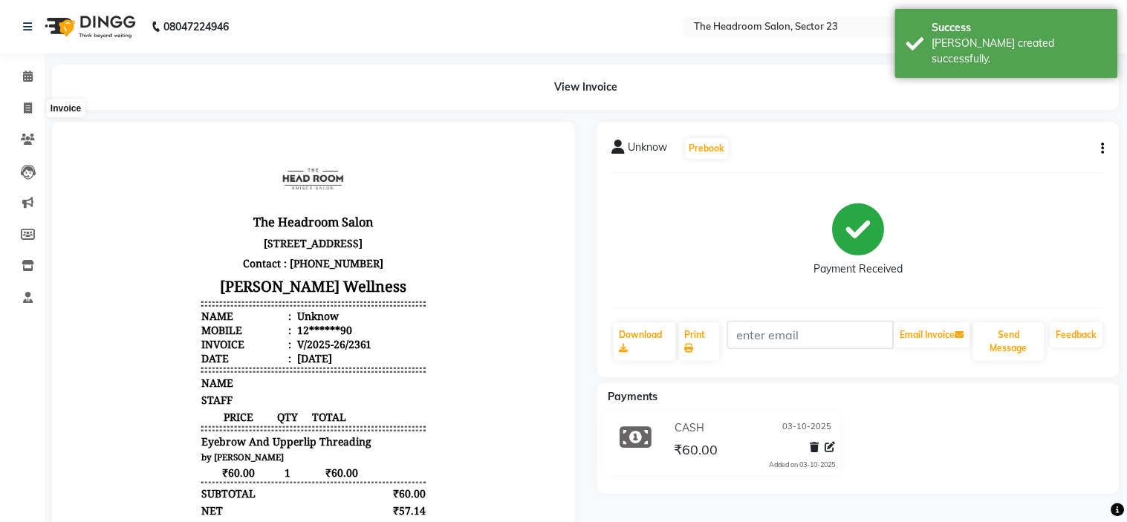
select select "6796"
select select "service"
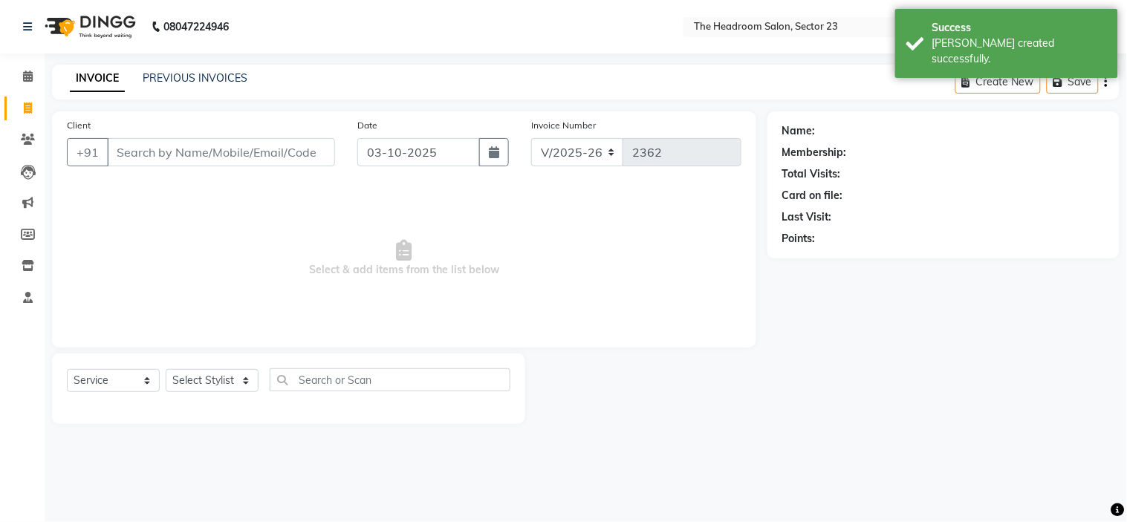
click at [138, 123] on div "Client +91" at bounding box center [201, 147] width 290 height 61
click at [146, 146] on input "Client" at bounding box center [221, 152] width 228 height 28
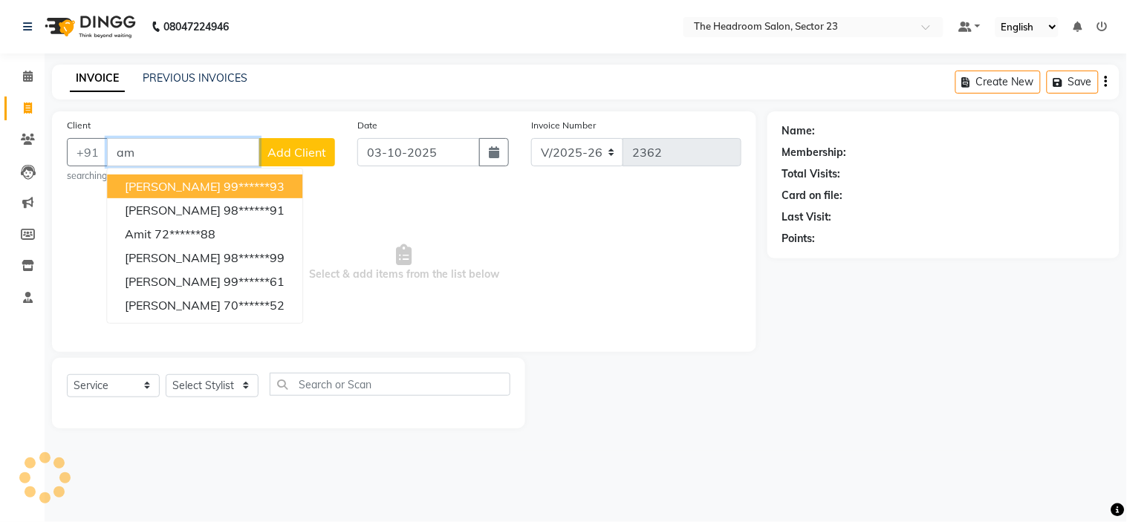
type input "a"
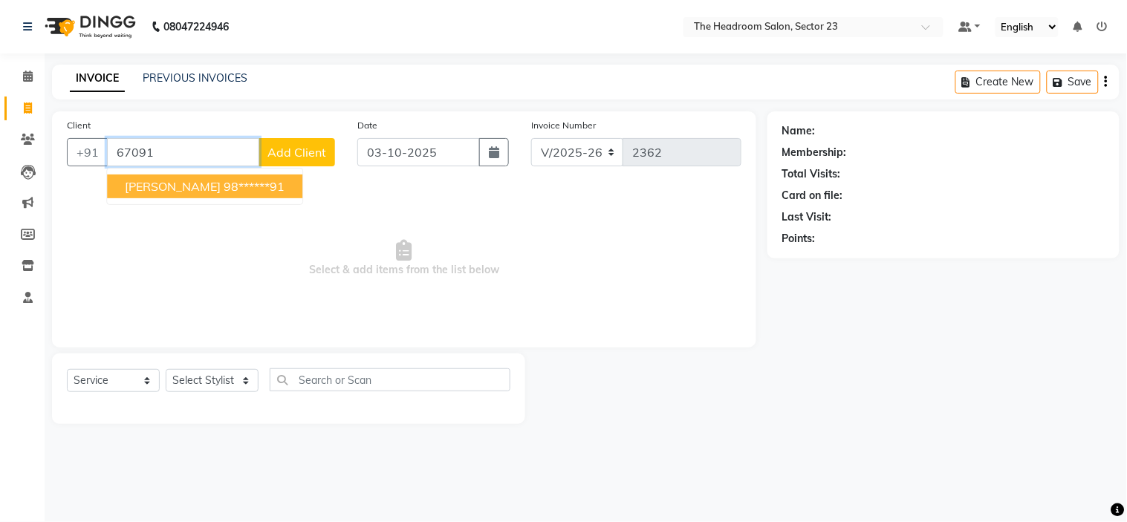
click at [250, 188] on ngb-highlight "98******91" at bounding box center [254, 186] width 61 height 15
type input "98******91"
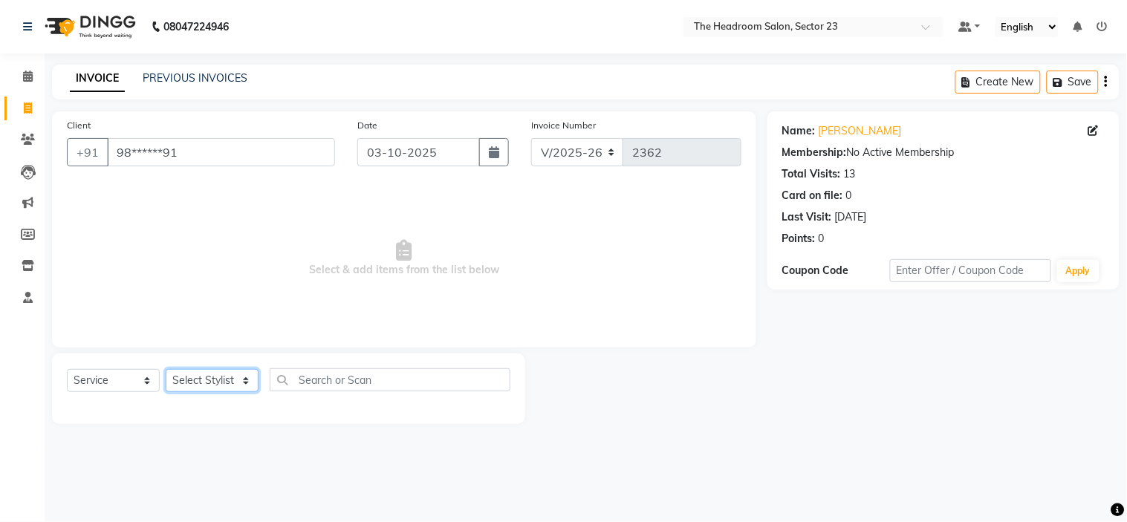
click at [209, 372] on select "Select Stylist [PERSON_NAME] [PERSON_NAME] [PERSON_NAME] Manager [PERSON_NAME] …" at bounding box center [212, 380] width 93 height 23
select select "53422"
click at [166, 370] on select "Select Stylist [PERSON_NAME] [PERSON_NAME] [PERSON_NAME] Manager [PERSON_NAME] …" at bounding box center [212, 380] width 93 height 23
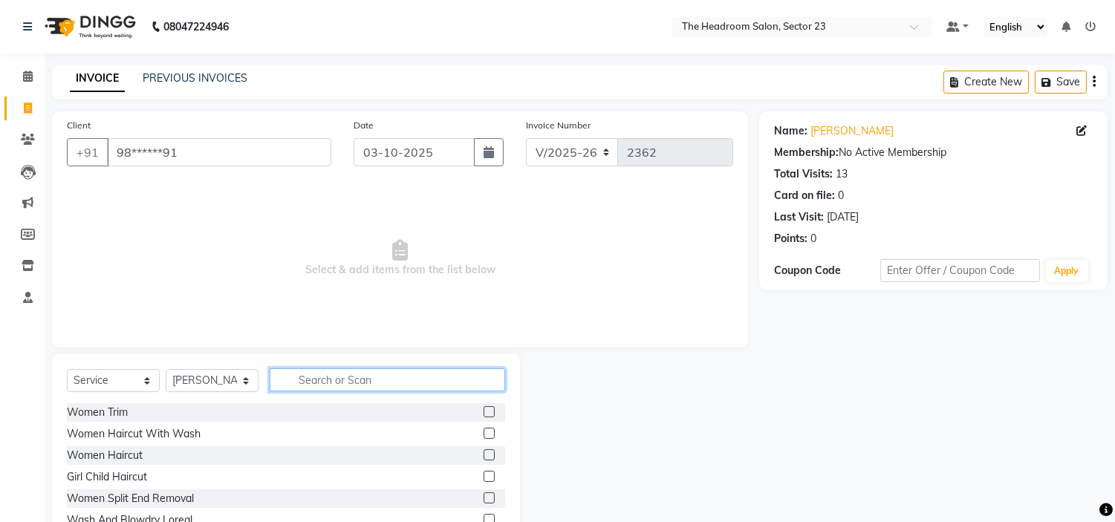
click at [351, 372] on input "text" at bounding box center [387, 379] width 235 height 23
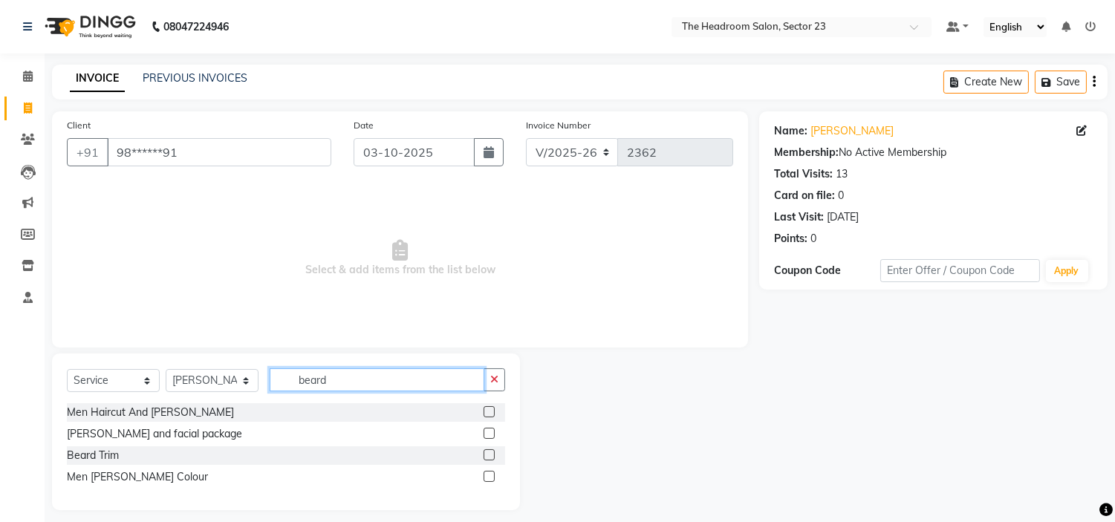
type input "beard"
click at [492, 452] on label at bounding box center [489, 454] width 11 height 11
click at [492, 452] on input "checkbox" at bounding box center [489, 456] width 10 height 10
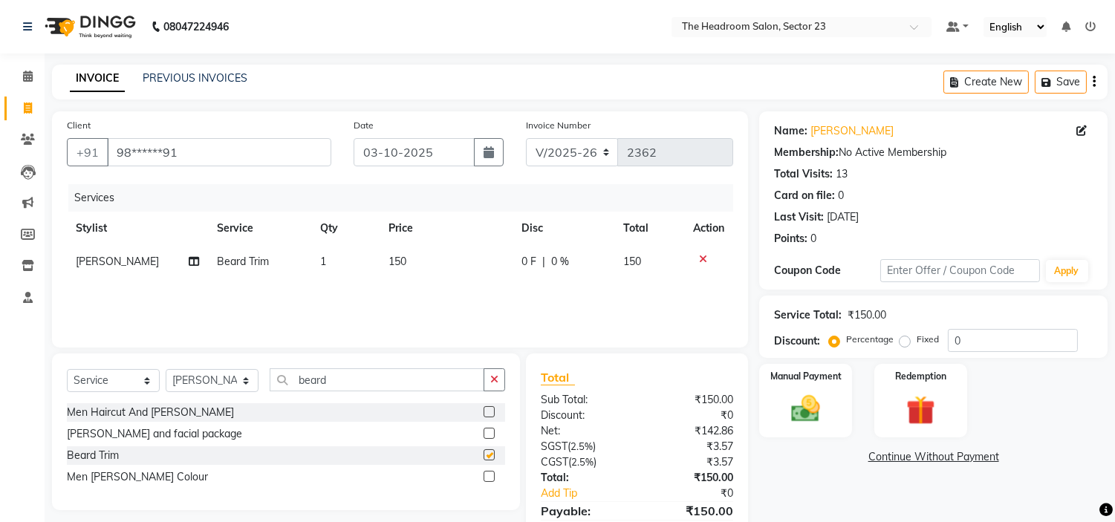
checkbox input "false"
click at [789, 411] on img at bounding box center [805, 409] width 49 height 35
click at [879, 461] on span "UPI" at bounding box center [878, 457] width 23 height 17
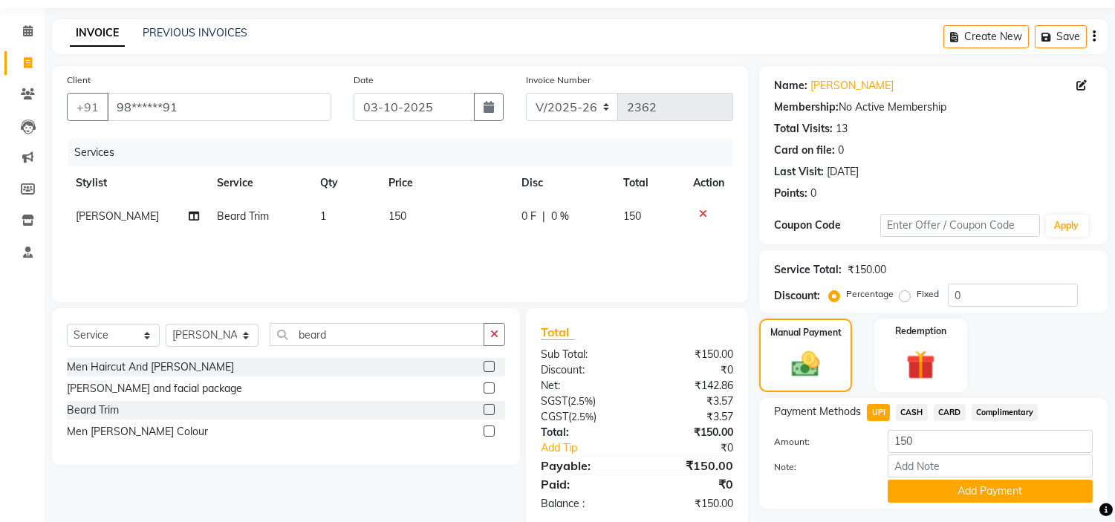
scroll to position [84, 0]
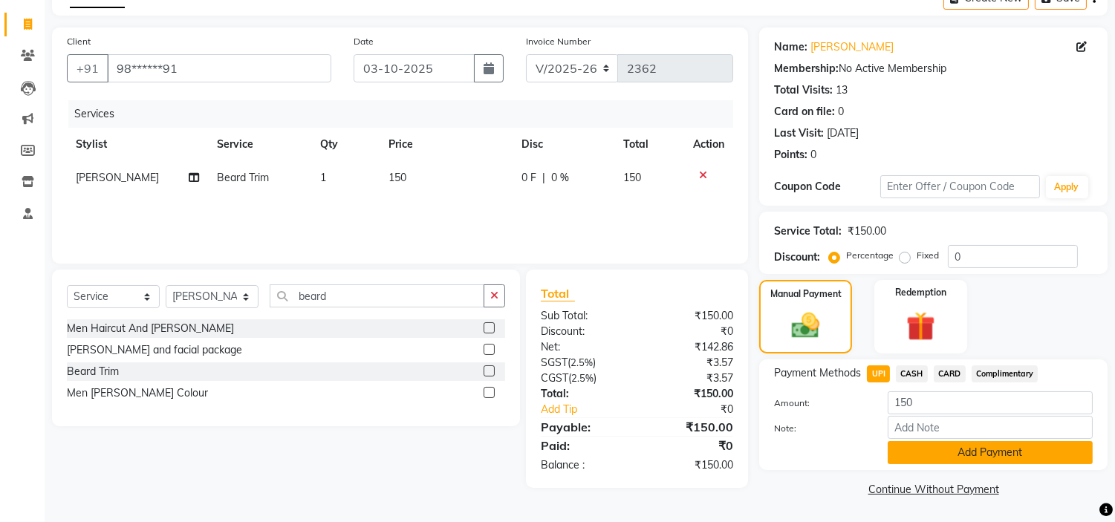
click at [1046, 458] on button "Add Payment" at bounding box center [990, 452] width 205 height 23
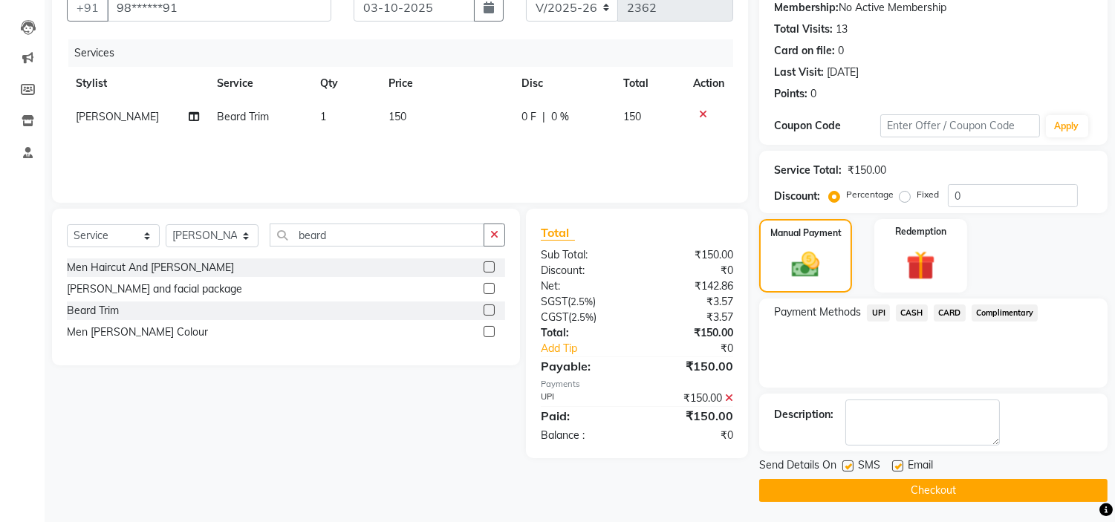
scroll to position [146, 0]
click at [989, 485] on button "Checkout" at bounding box center [933, 489] width 348 height 23
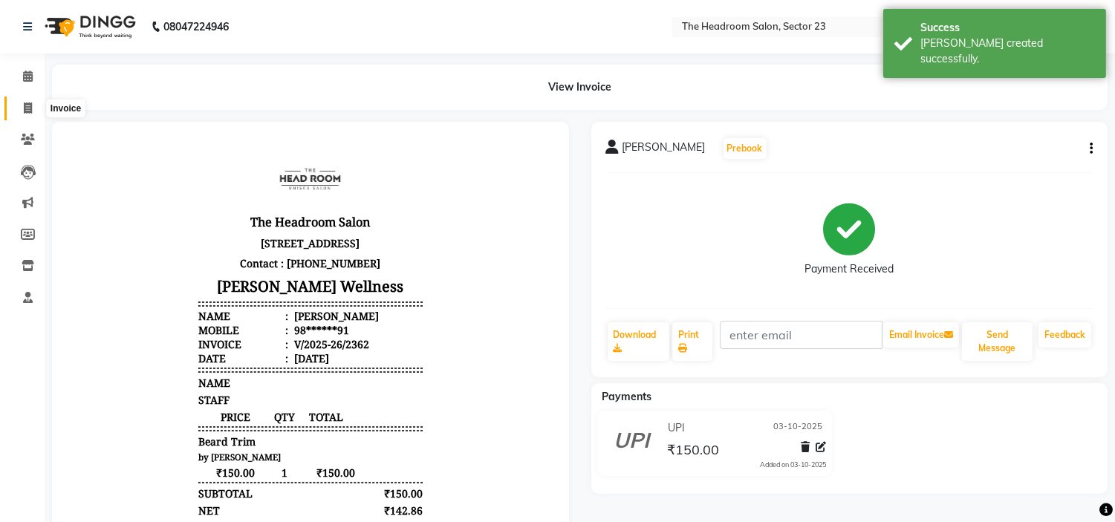
click at [28, 114] on icon at bounding box center [28, 108] width 8 height 11
select select "service"
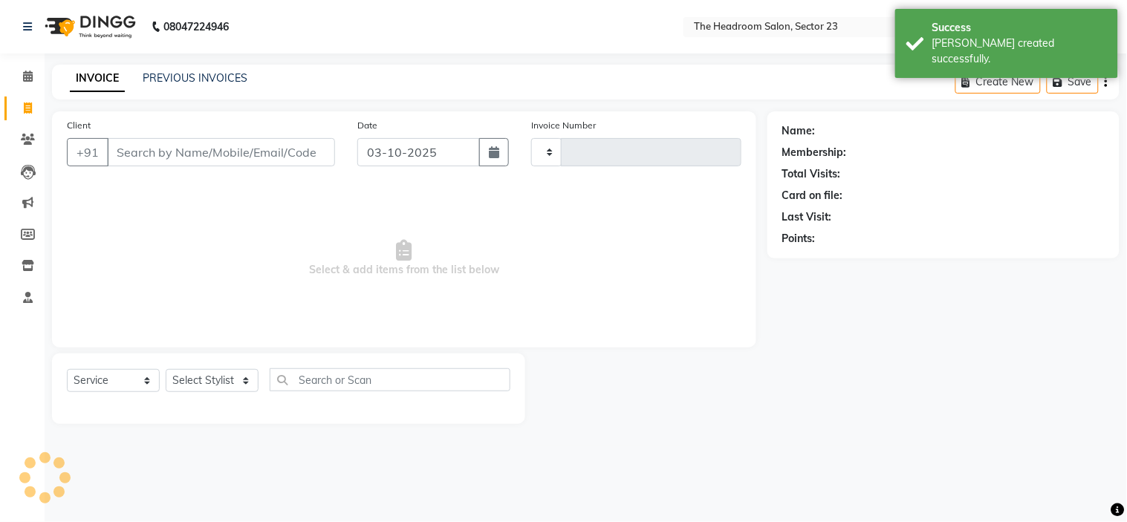
type input "2363"
select select "6796"
click at [198, 75] on link "PREVIOUS INVOICES" at bounding box center [195, 77] width 105 height 13
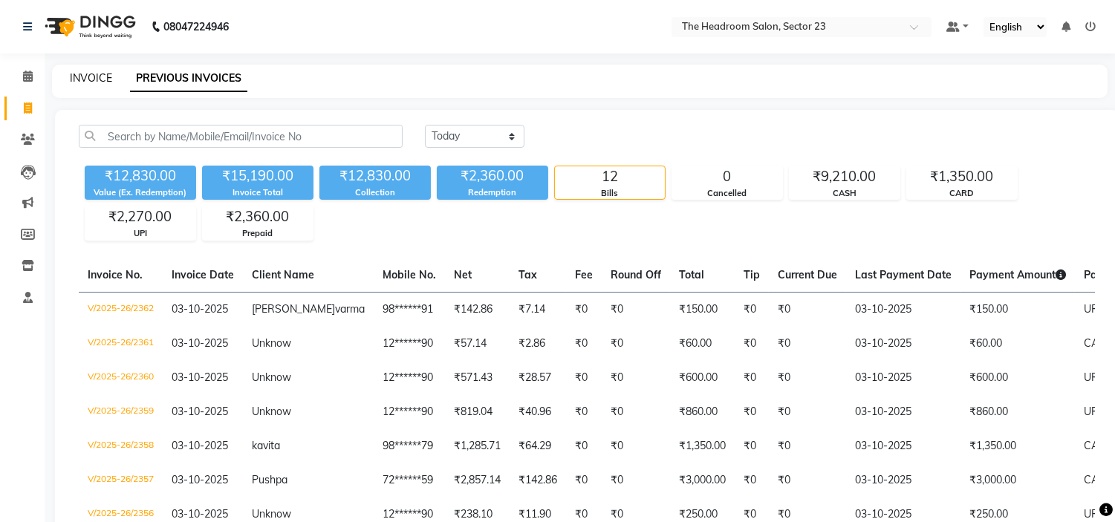
click at [102, 77] on link "INVOICE" at bounding box center [91, 77] width 42 height 13
select select "service"
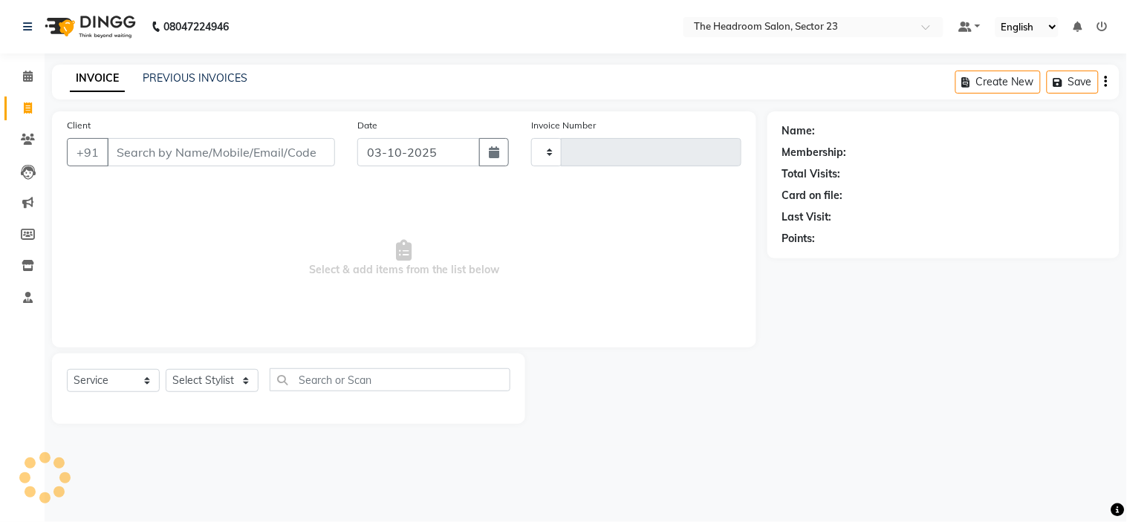
type input "2363"
select select "6796"
click at [233, 377] on select "Select Stylist [PERSON_NAME] [PERSON_NAME] [PERSON_NAME] Manager [PERSON_NAME] …" at bounding box center [212, 380] width 93 height 23
select select "53424"
click at [166, 370] on select "Select Stylist [PERSON_NAME] [PERSON_NAME] [PERSON_NAME] Manager [PERSON_NAME] …" at bounding box center [212, 380] width 93 height 23
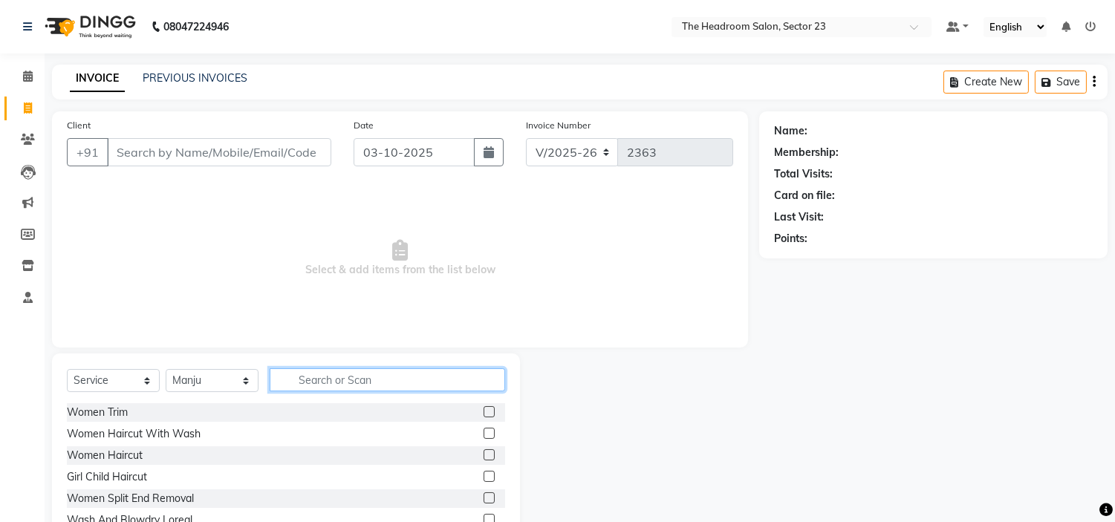
click at [315, 382] on input "text" at bounding box center [387, 379] width 235 height 23
type input "eye"
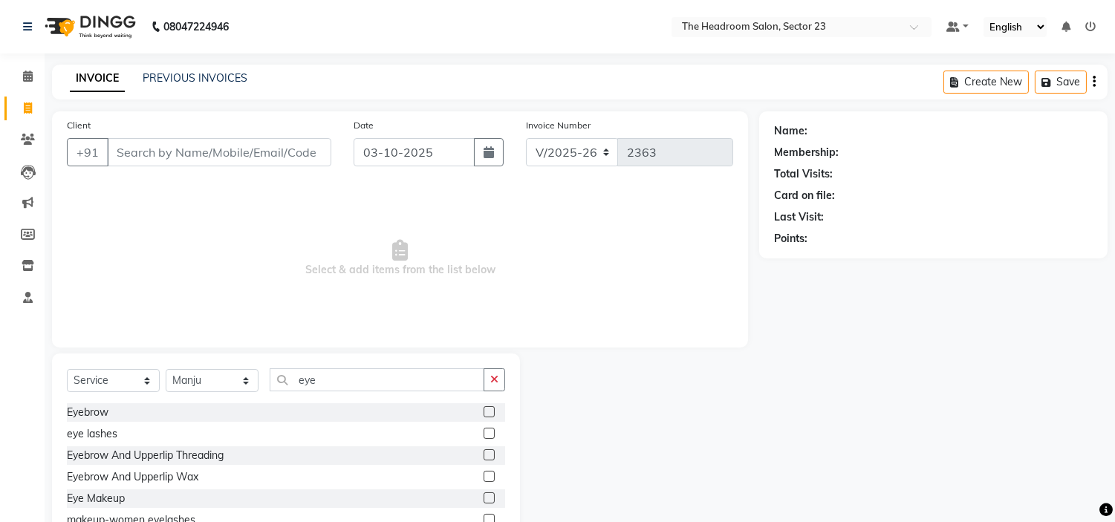
click at [484, 453] on label at bounding box center [489, 454] width 11 height 11
click at [484, 453] on input "checkbox" at bounding box center [489, 456] width 10 height 10
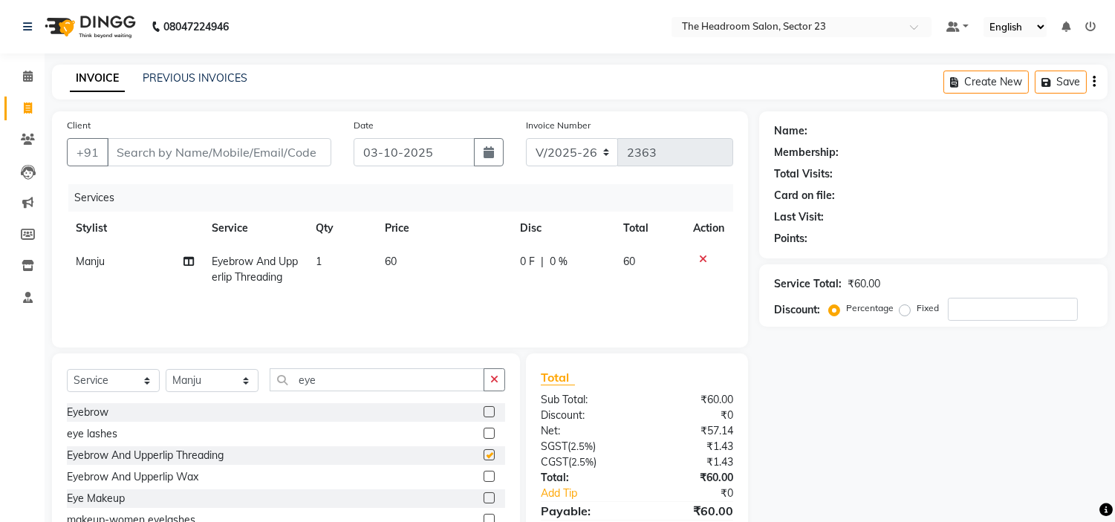
checkbox input "false"
click at [328, 388] on input "eye" at bounding box center [377, 379] width 215 height 23
type input "e"
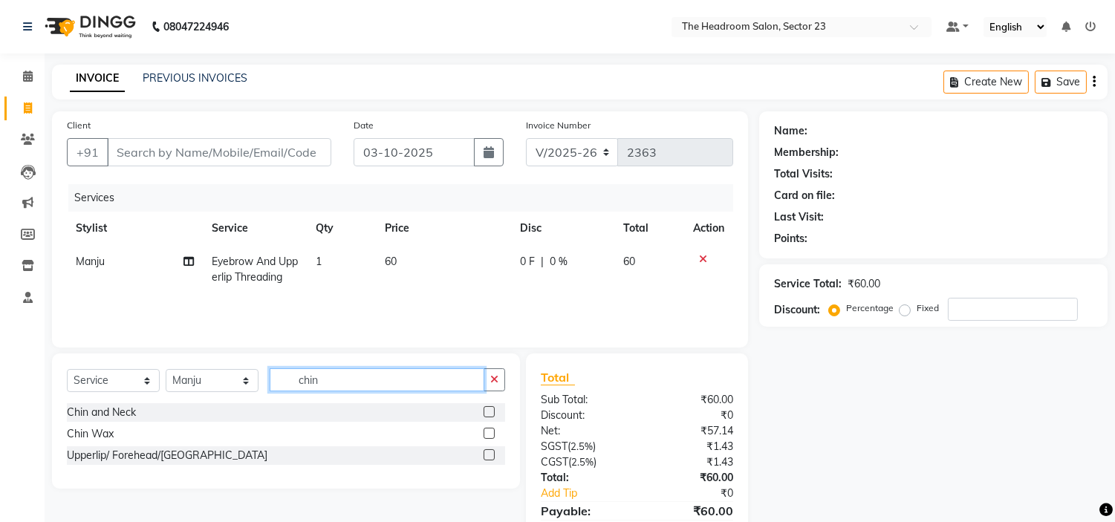
type input "chin"
click at [488, 434] on label at bounding box center [489, 433] width 11 height 11
click at [488, 434] on input "checkbox" at bounding box center [489, 434] width 10 height 10
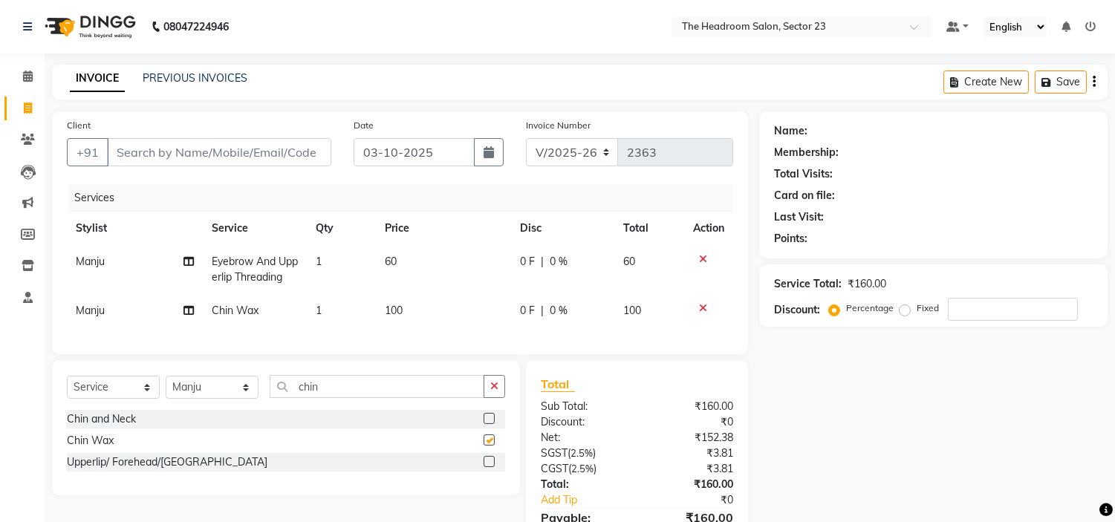
checkbox input "false"
click at [361, 398] on input "chin" at bounding box center [377, 386] width 215 height 23
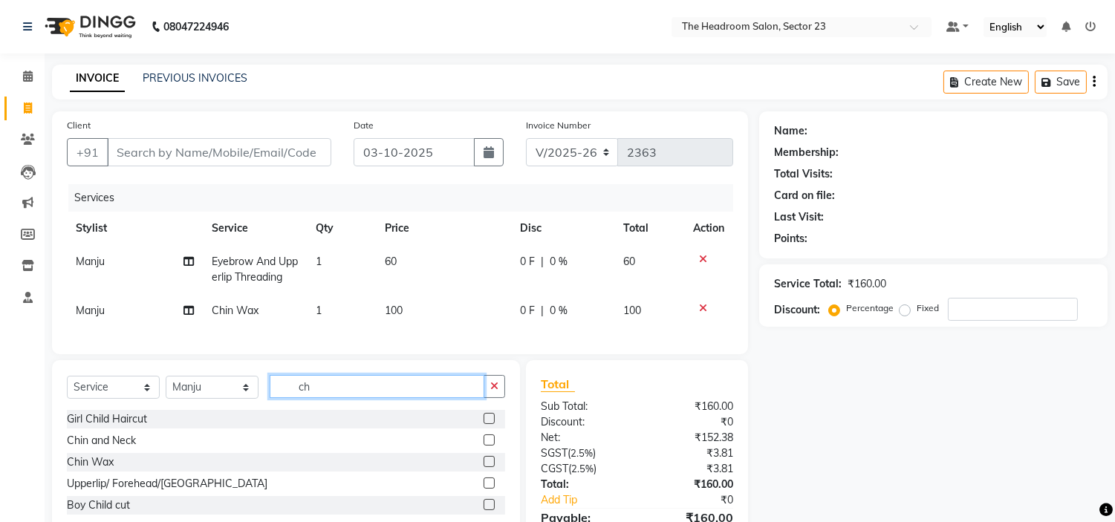
type input "c"
type input "side"
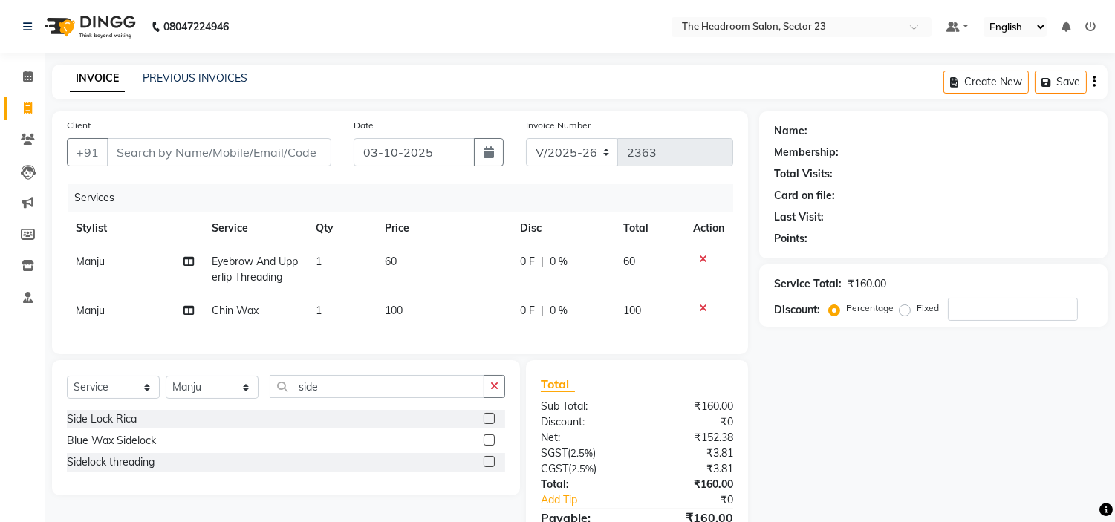
click at [488, 424] on label at bounding box center [489, 418] width 11 height 11
click at [488, 424] on input "checkbox" at bounding box center [489, 419] width 10 height 10
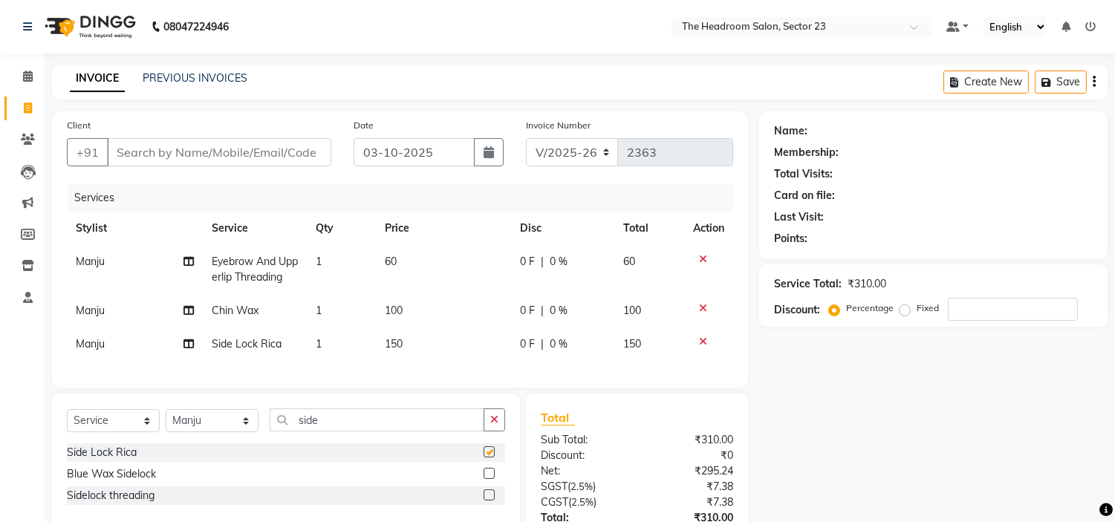
checkbox input "false"
click at [166, 155] on input "Client" at bounding box center [219, 152] width 224 height 28
type input "h"
type input "0"
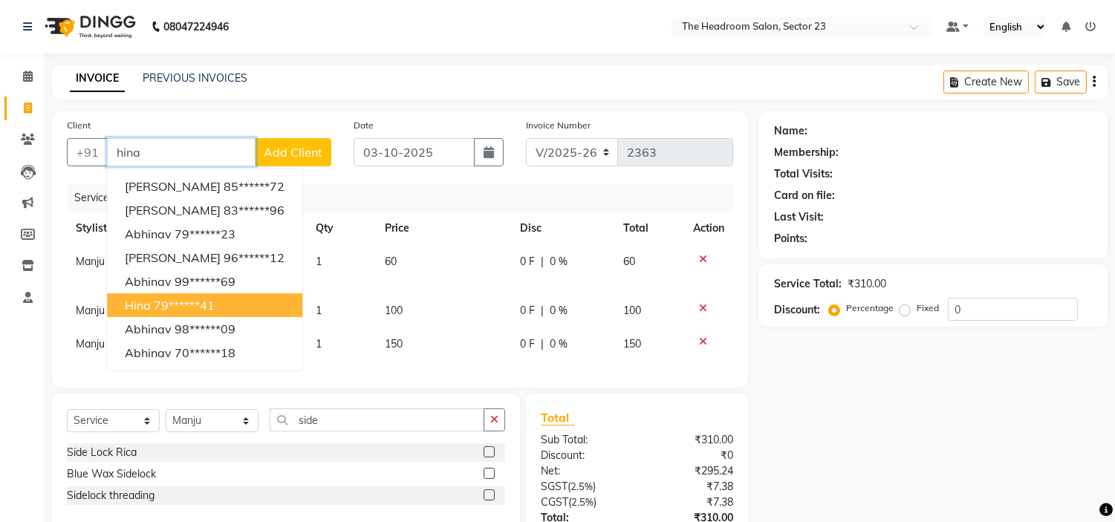
click at [218, 297] on button "hina 79******41" at bounding box center [204, 305] width 195 height 24
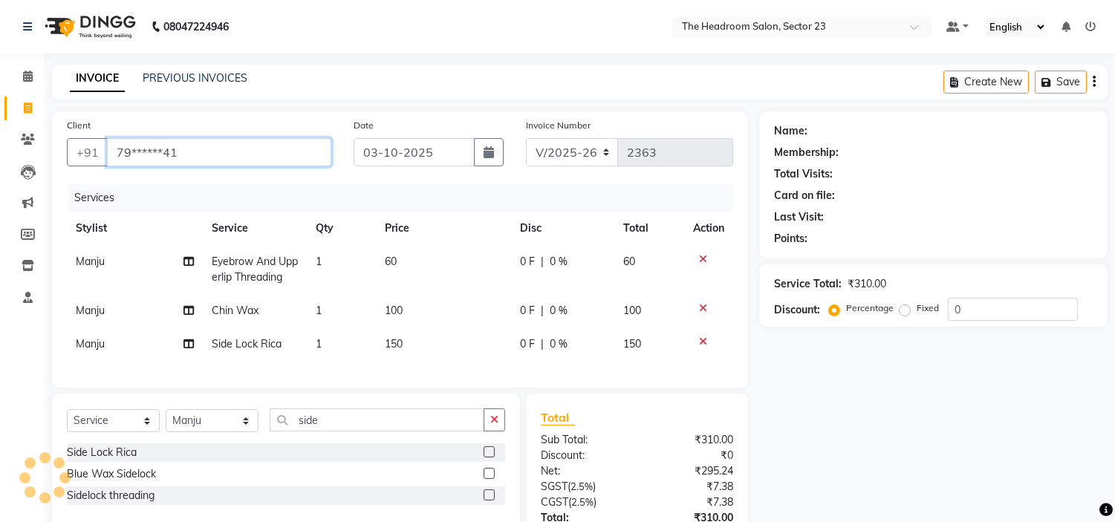
type input "79******41"
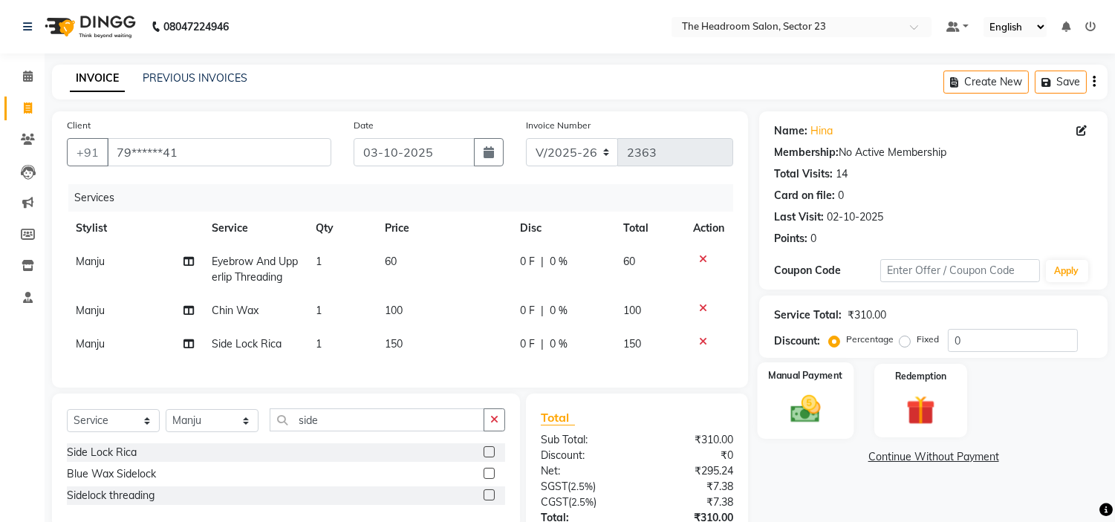
click at [811, 383] on div "Manual Payment" at bounding box center [806, 400] width 97 height 76
click at [874, 463] on span "UPI" at bounding box center [878, 457] width 23 height 17
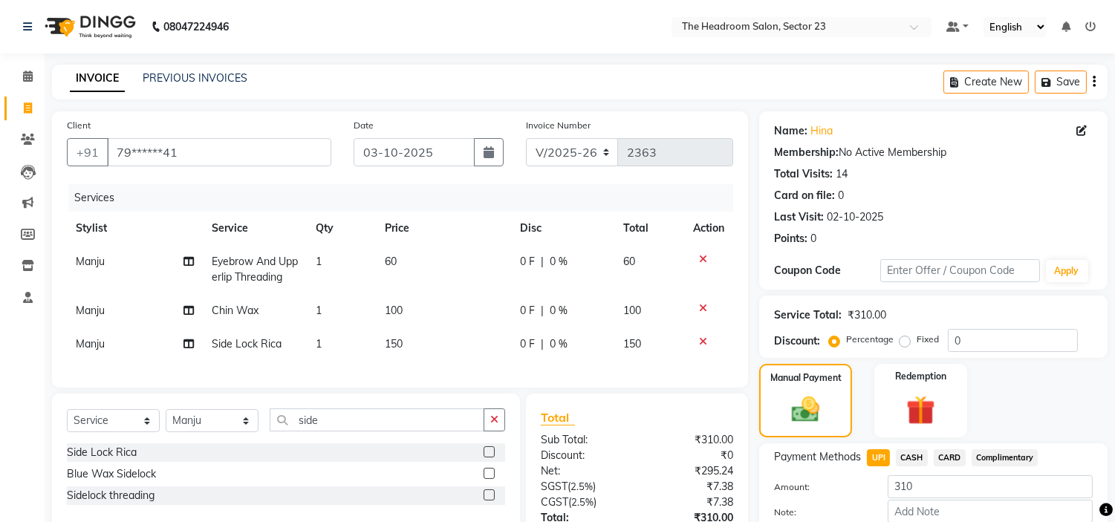
scroll to position [124, 0]
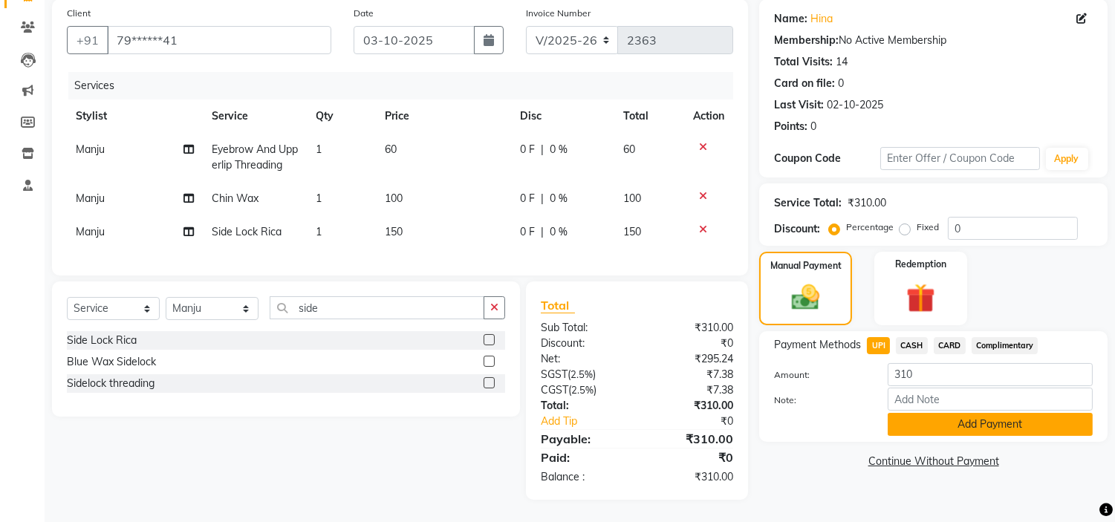
click at [996, 414] on button "Add Payment" at bounding box center [990, 424] width 205 height 23
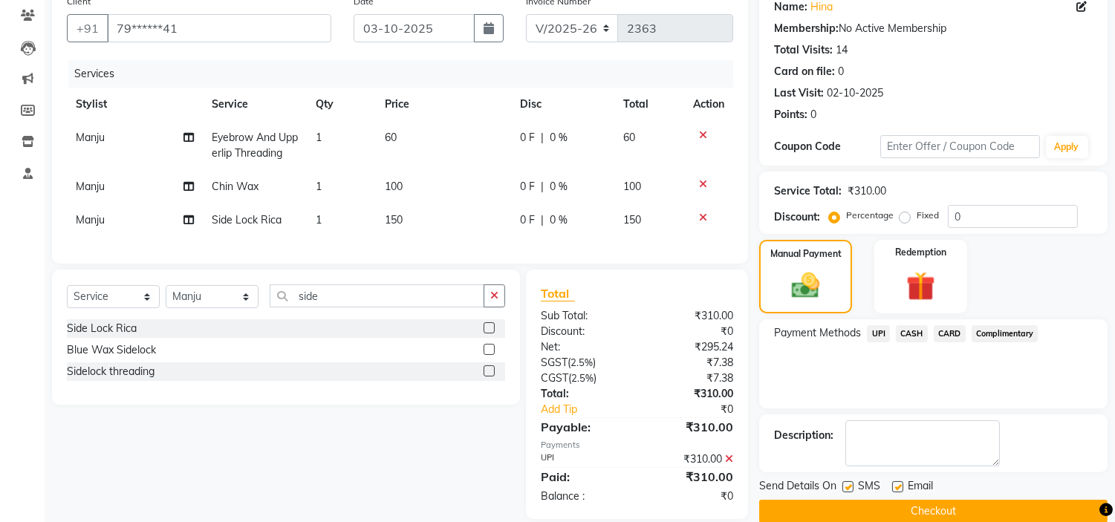
click at [1052, 504] on button "Checkout" at bounding box center [933, 511] width 348 height 23
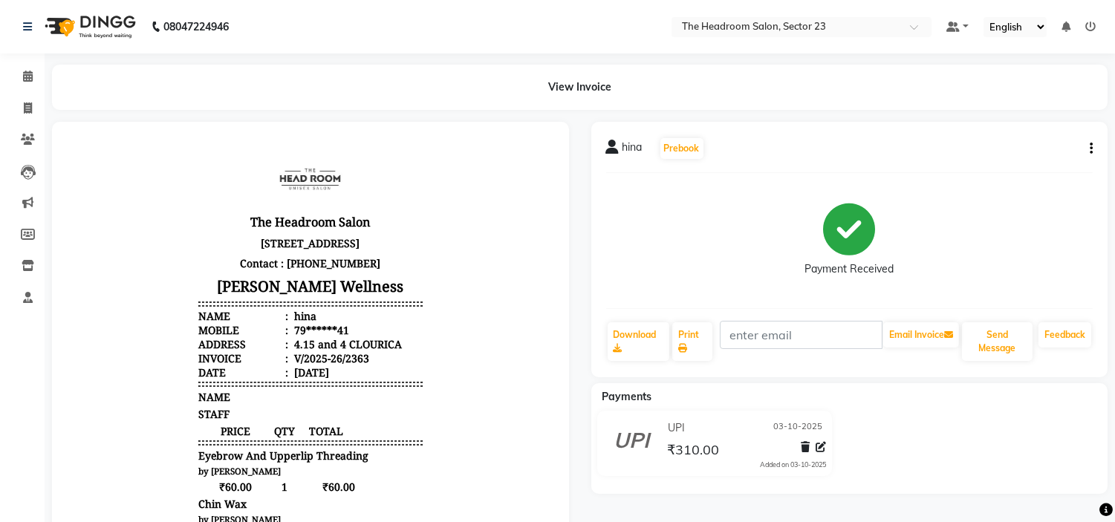
click at [1052, 504] on div "hina Prebook Payment Received Download Print Email Invoice Send Message Feedbac…" at bounding box center [849, 434] width 539 height 625
click at [28, 106] on icon at bounding box center [28, 108] width 8 height 11
select select "service"
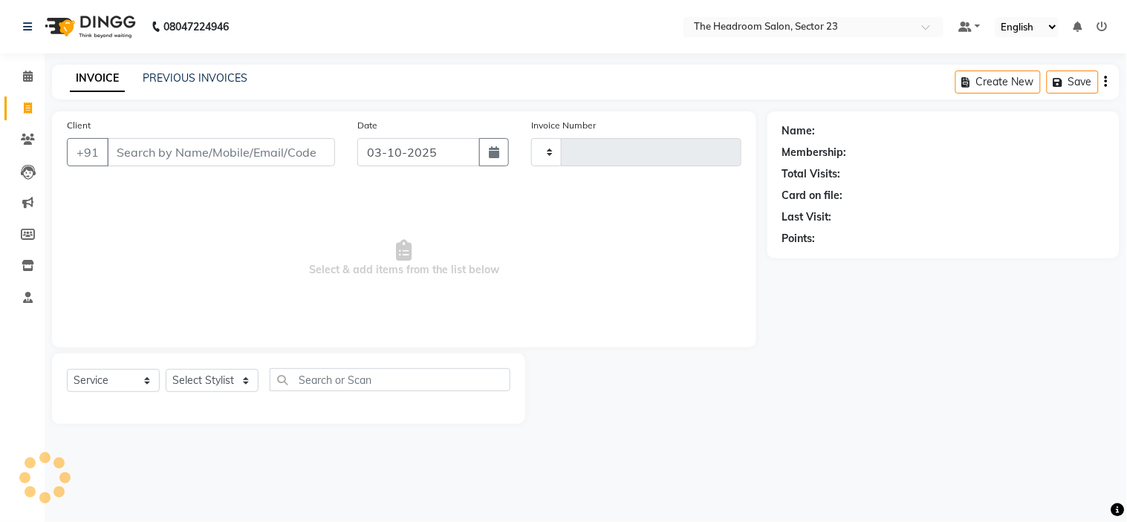
type input "2364"
select select "6796"
click at [215, 160] on input "Client" at bounding box center [221, 152] width 228 height 28
click at [183, 149] on input "Client" at bounding box center [221, 152] width 228 height 28
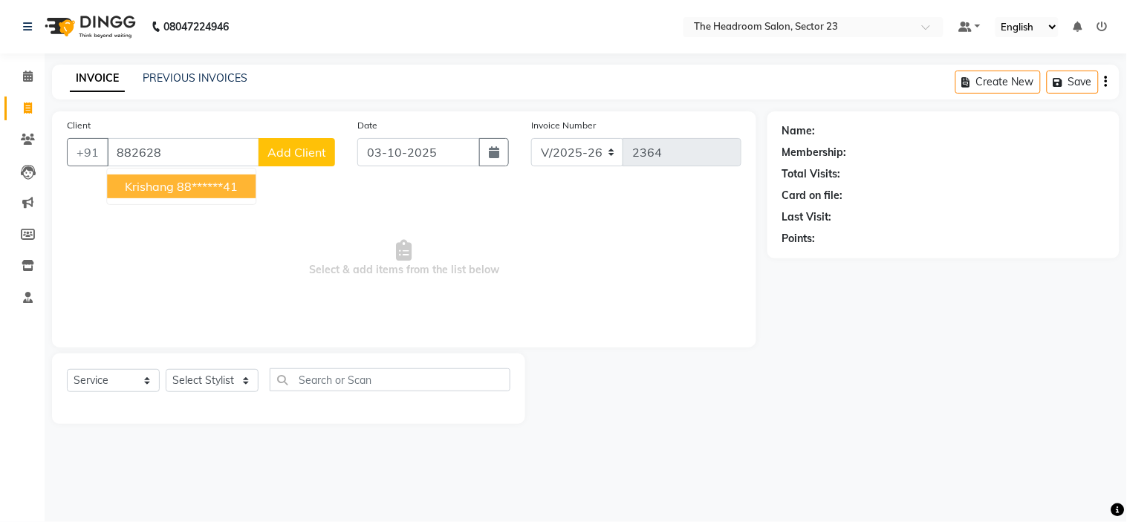
click at [152, 190] on span "krishang" at bounding box center [149, 186] width 49 height 15
type input "88******41"
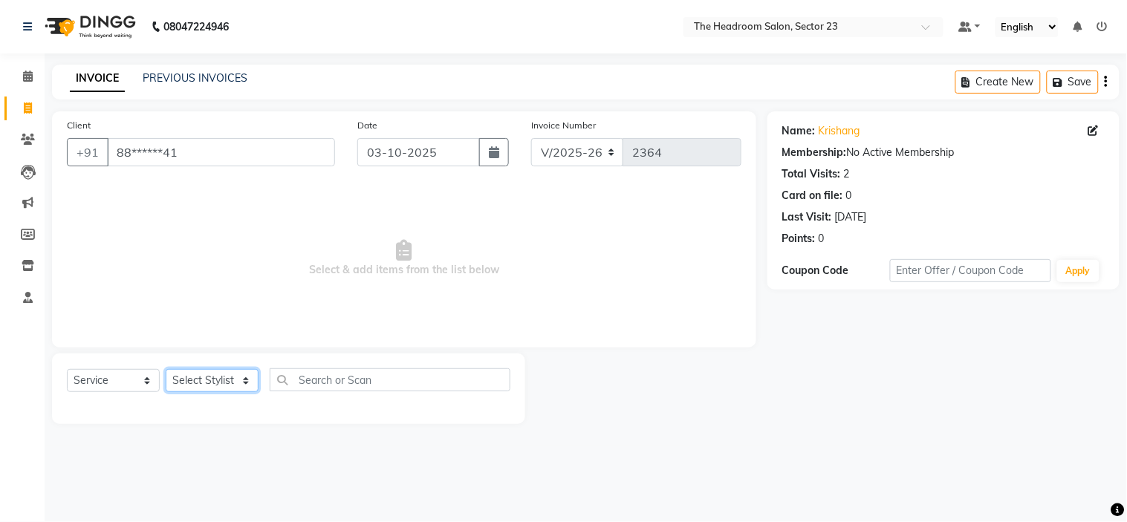
click at [214, 385] on select "Select Stylist [PERSON_NAME] [PERSON_NAME] [PERSON_NAME] Manager [PERSON_NAME] …" at bounding box center [212, 380] width 93 height 23
select select "53420"
click at [166, 370] on select "Select Stylist [PERSON_NAME] [PERSON_NAME] [PERSON_NAME] Manager [PERSON_NAME] …" at bounding box center [212, 380] width 93 height 23
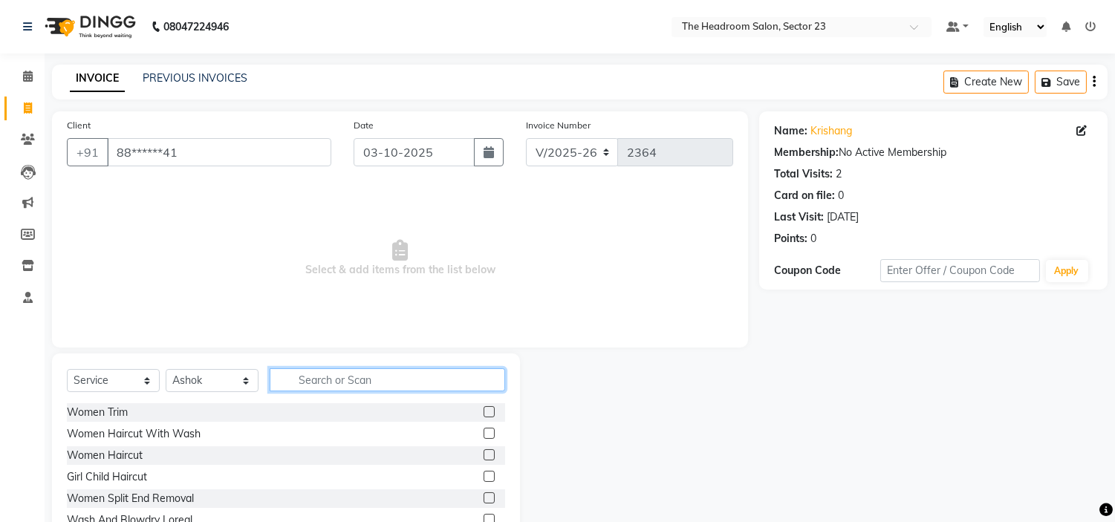
click at [348, 377] on input "text" at bounding box center [387, 379] width 235 height 23
type input "cut"
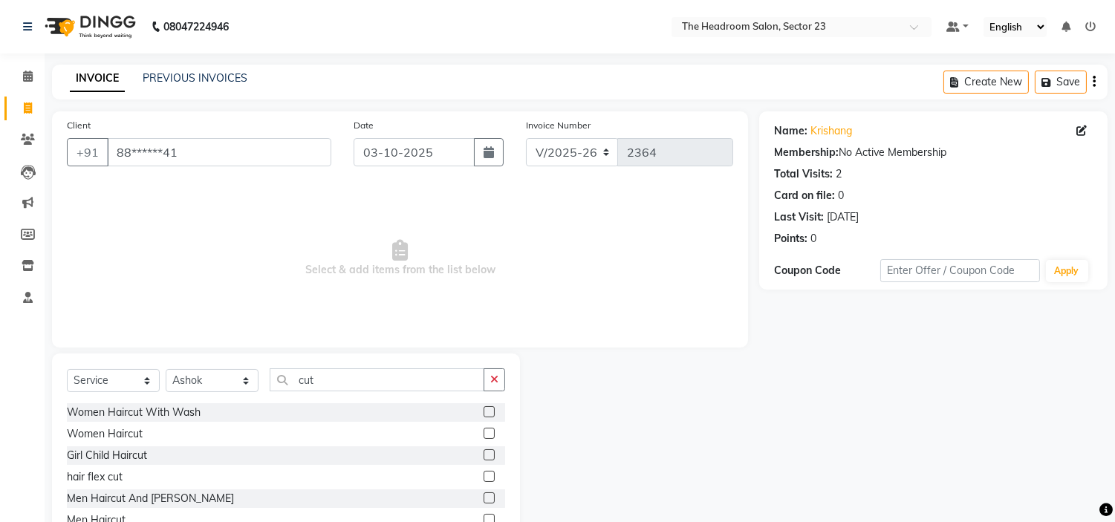
click at [484, 518] on label at bounding box center [489, 519] width 11 height 11
click at [484, 518] on input "checkbox" at bounding box center [489, 520] width 10 height 10
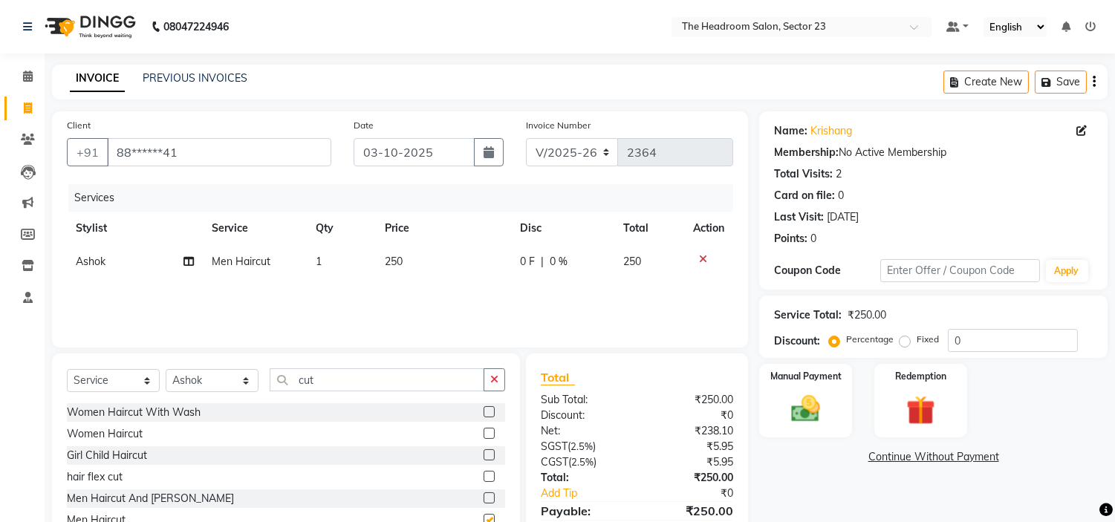
checkbox input "false"
click at [819, 392] on img at bounding box center [805, 409] width 49 height 35
click at [877, 457] on span "UPI" at bounding box center [878, 457] width 23 height 17
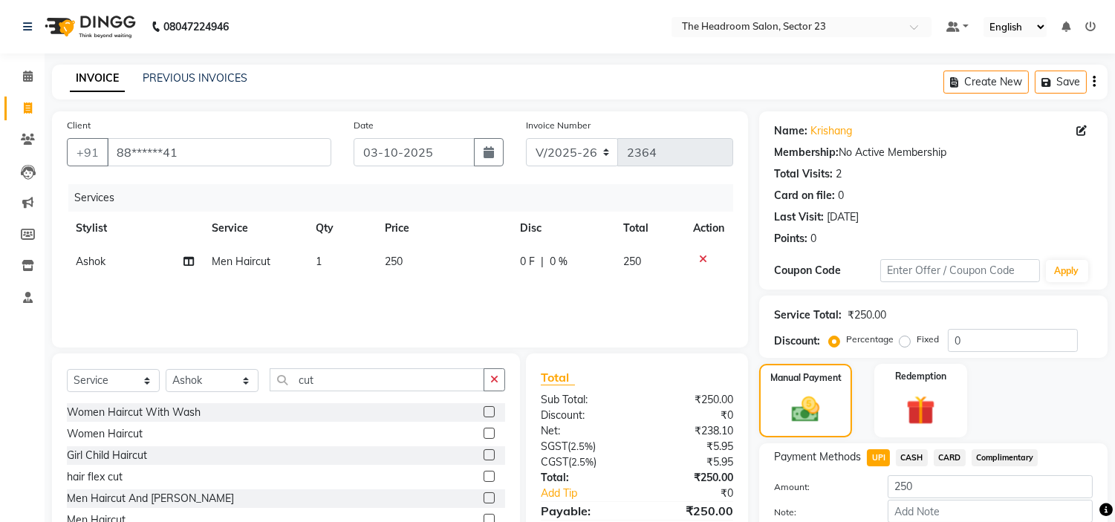
scroll to position [84, 0]
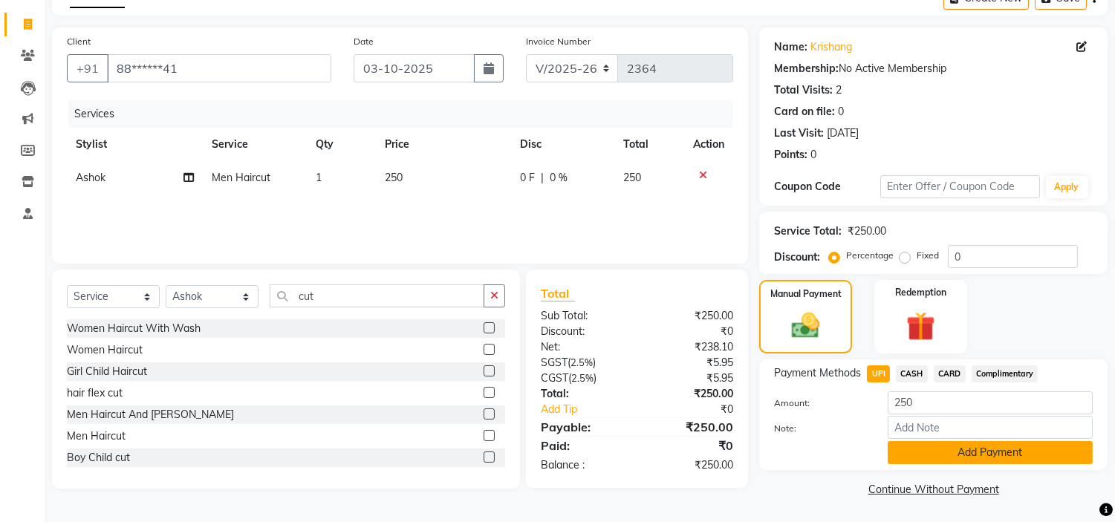
click at [1012, 457] on button "Add Payment" at bounding box center [990, 452] width 205 height 23
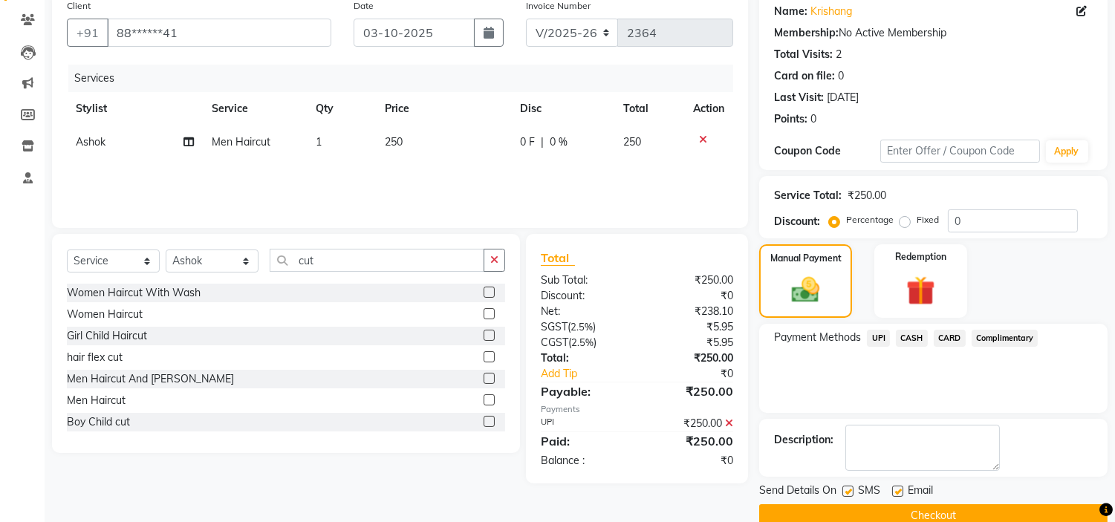
scroll to position [146, 0]
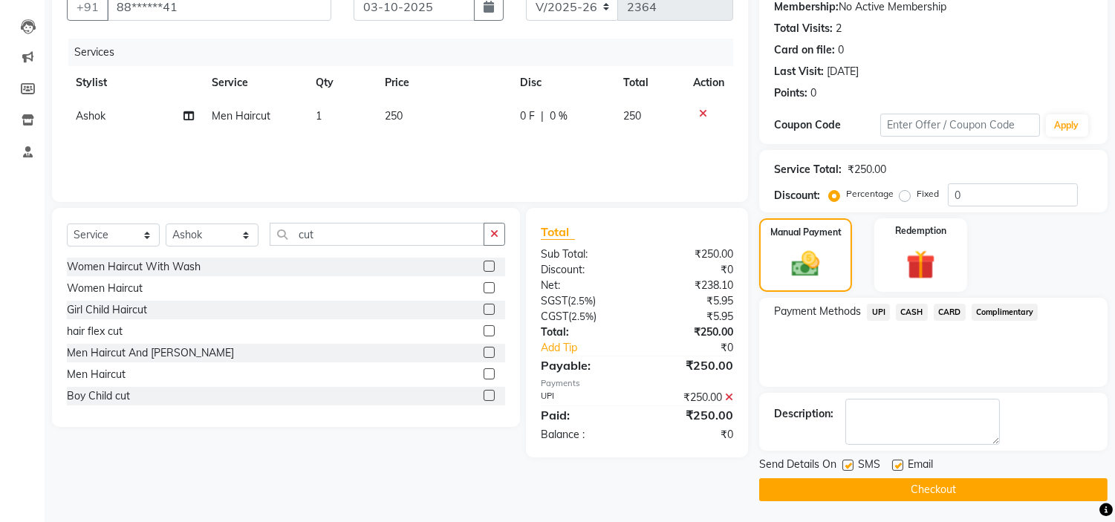
click at [972, 489] on button "Checkout" at bounding box center [933, 489] width 348 height 23
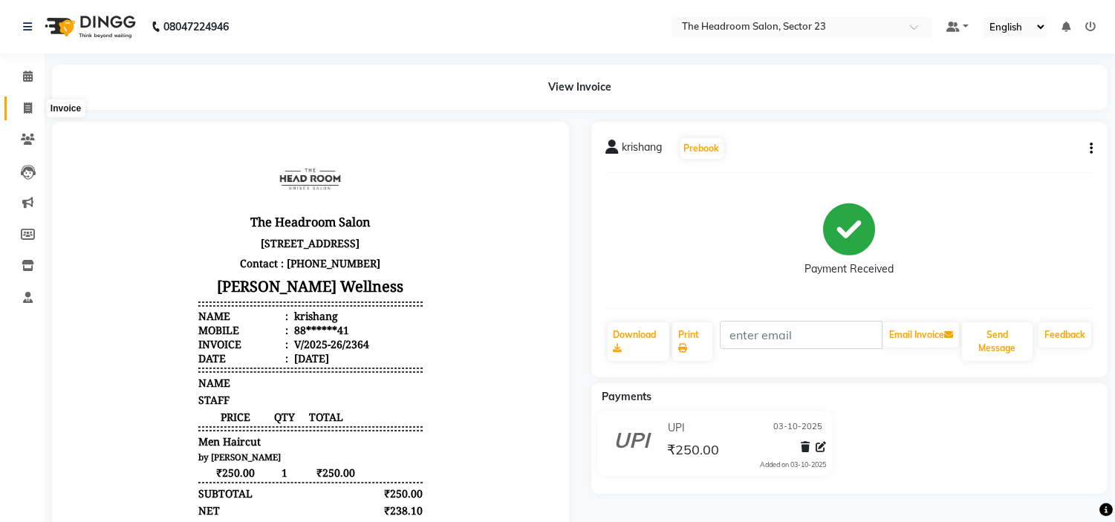
click at [30, 105] on icon at bounding box center [28, 108] width 8 height 11
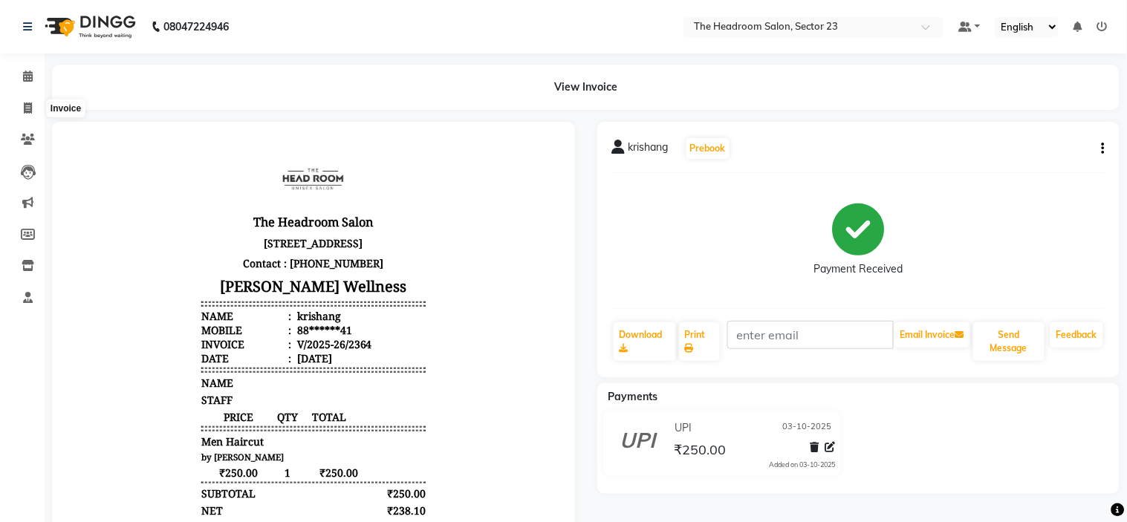
select select "service"
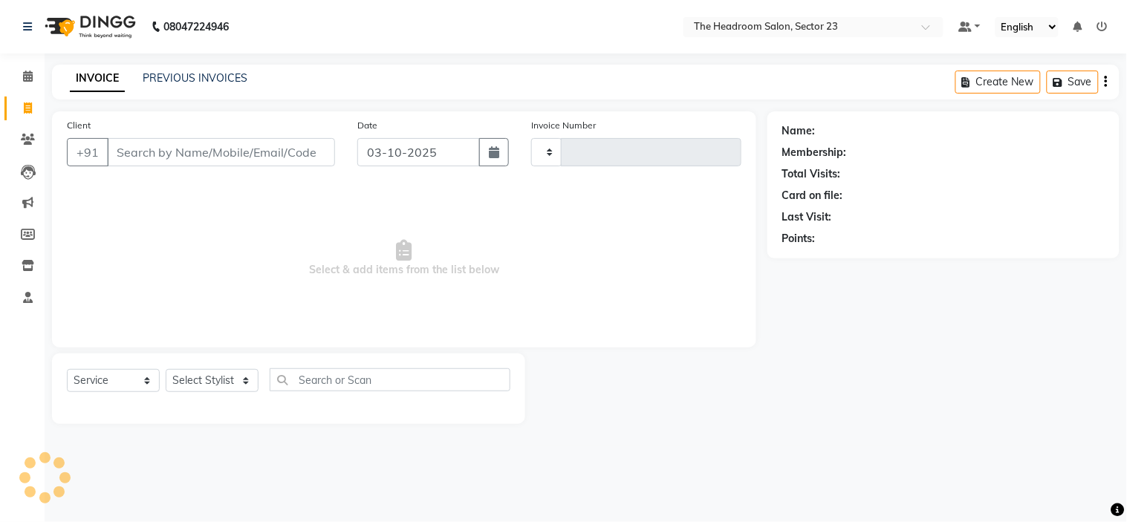
type input "2365"
select select "6796"
click at [190, 77] on link "PREVIOUS INVOICES" at bounding box center [195, 77] width 105 height 13
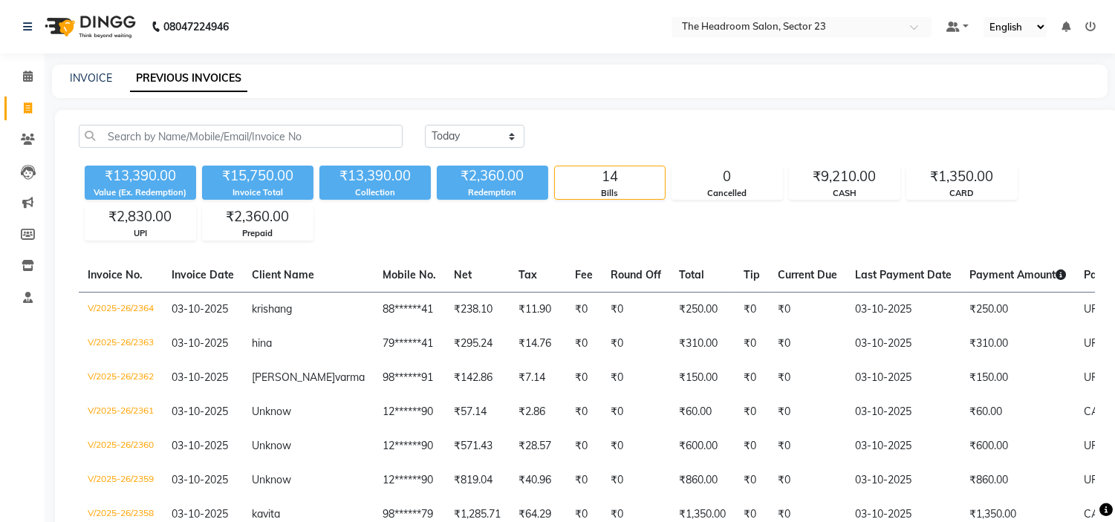
scroll to position [353, 0]
